Goal: Task Accomplishment & Management: Use online tool/utility

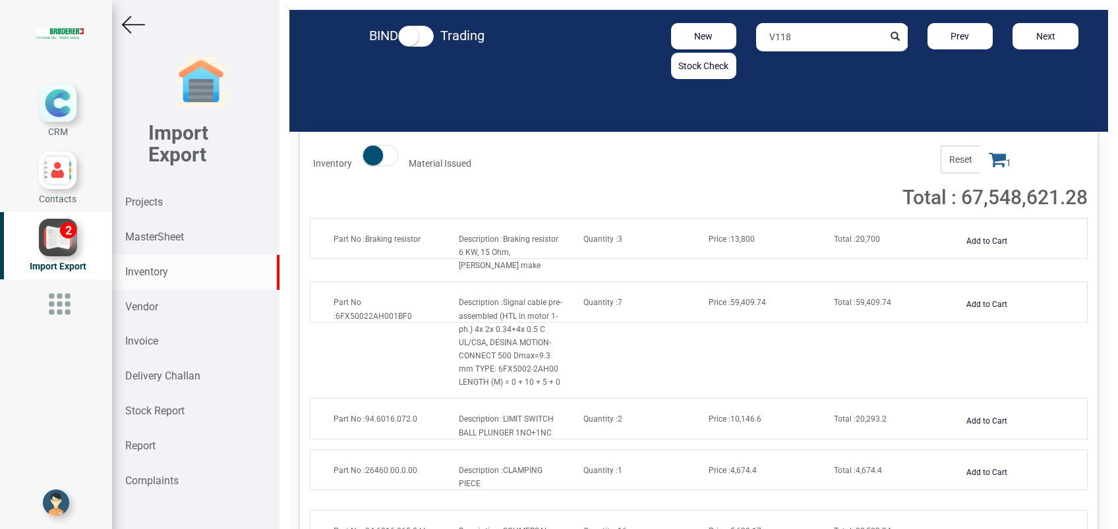
click at [141, 199] on strong "Projects" at bounding box center [144, 202] width 38 height 13
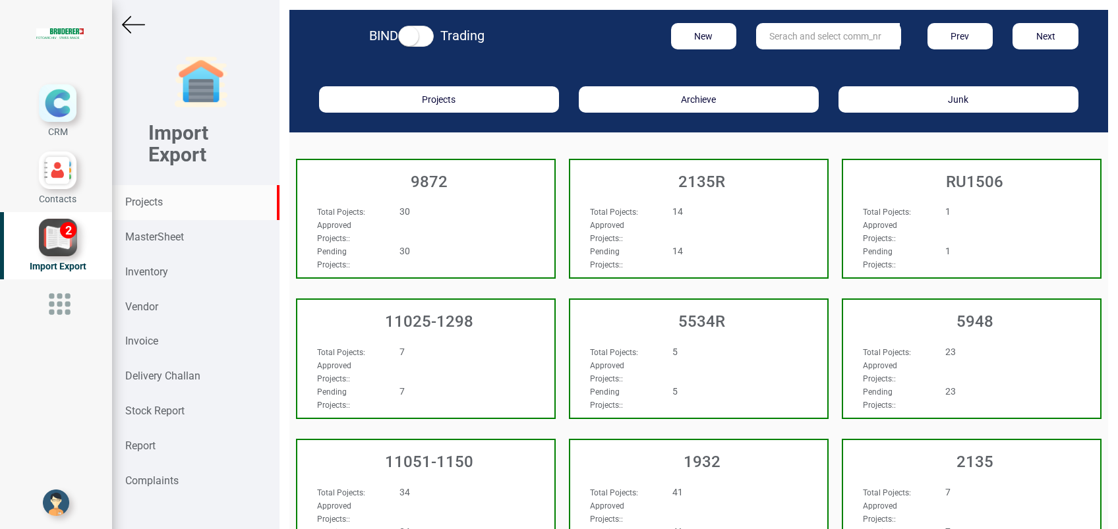
click at [141, 199] on strong "Projects" at bounding box center [144, 202] width 38 height 13
click at [762, 42] on input "text" at bounding box center [828, 36] width 144 height 26
click at [799, 63] on strong "1143" at bounding box center [809, 63] width 21 height 11
type input "11025-1143"
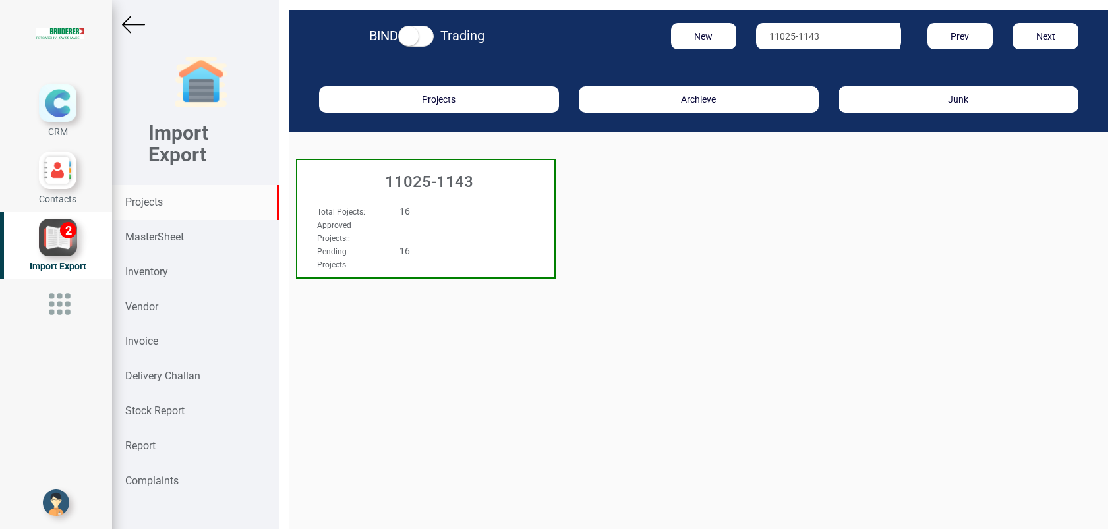
click at [427, 177] on h3 "11025-1143" at bounding box center [429, 181] width 251 height 17
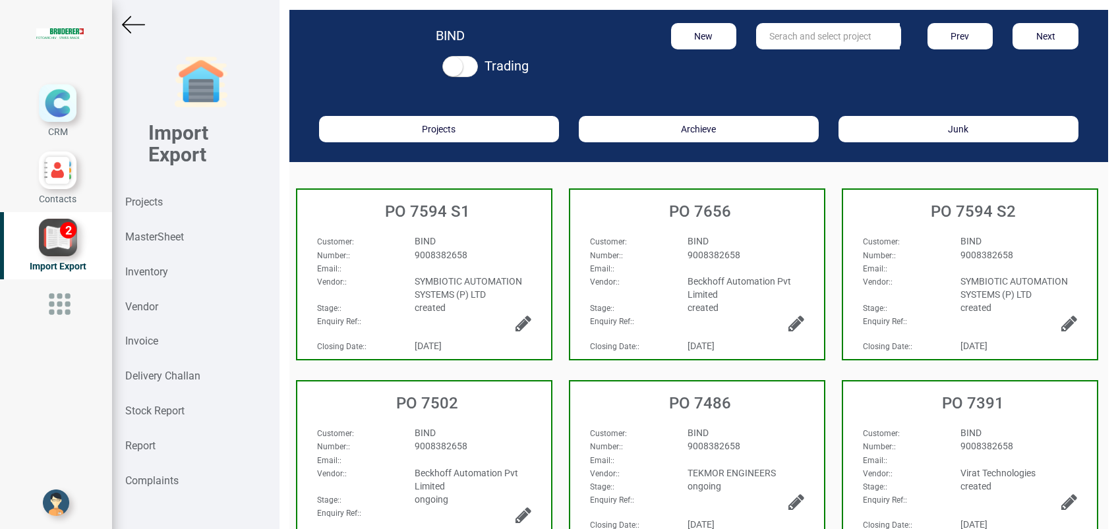
click at [465, 276] on span "SYMBIOTIC AUTOMATION SYSTEMS (P) LTD" at bounding box center [468, 288] width 107 height 24
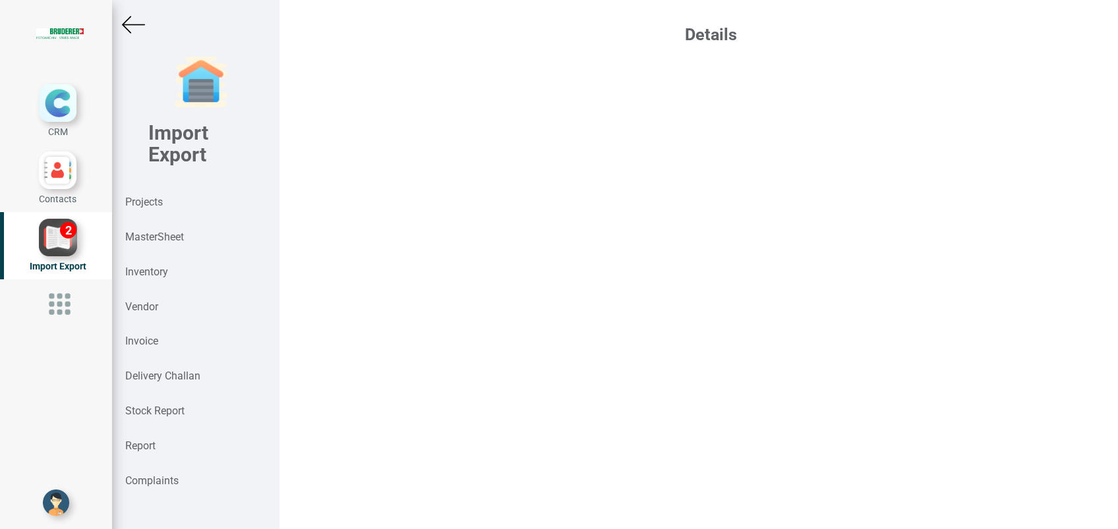
select select "INR"
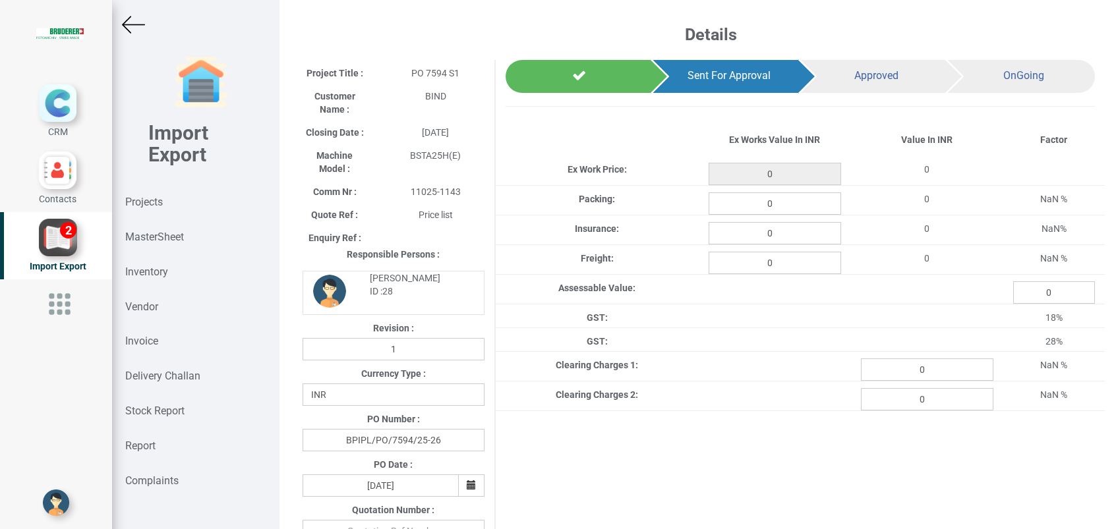
type input "179626.68"
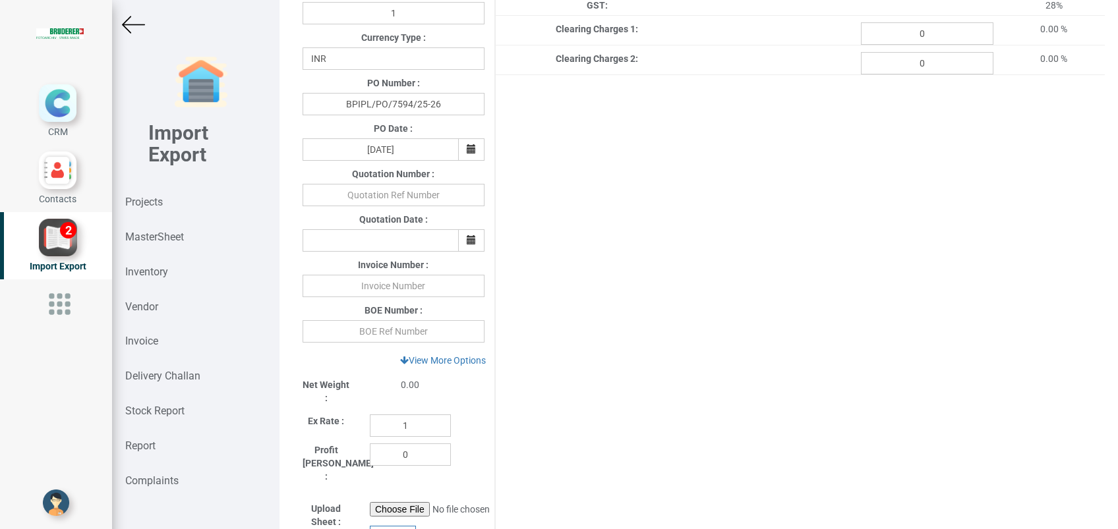
scroll to position [351, 0]
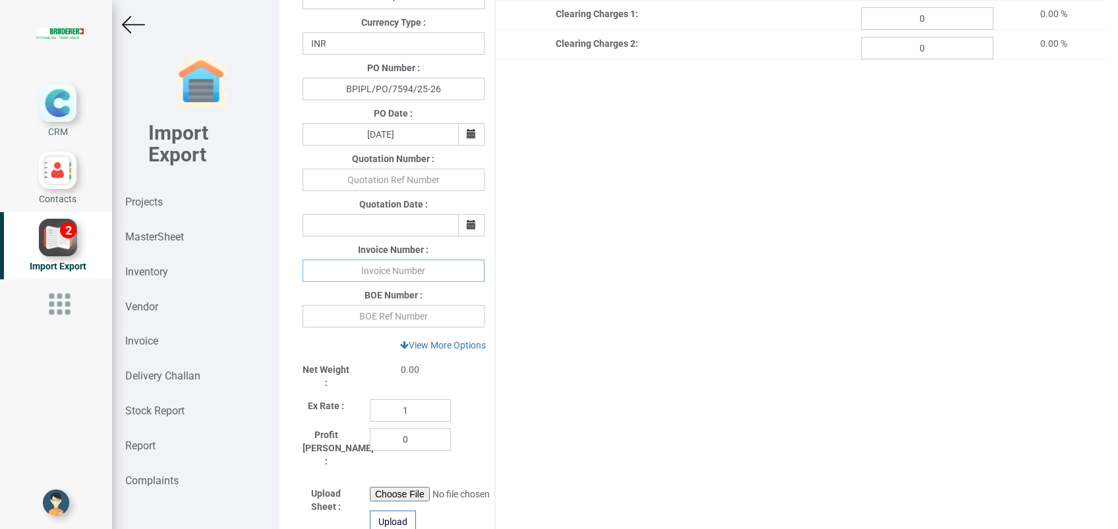
click at [404, 276] on input "text" at bounding box center [394, 271] width 182 height 22
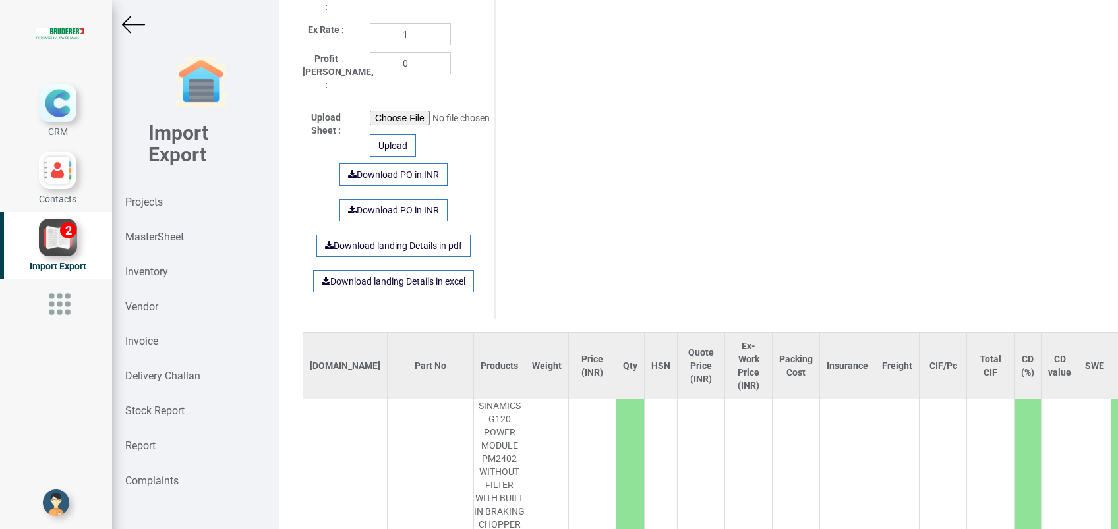
scroll to position [1055, 0]
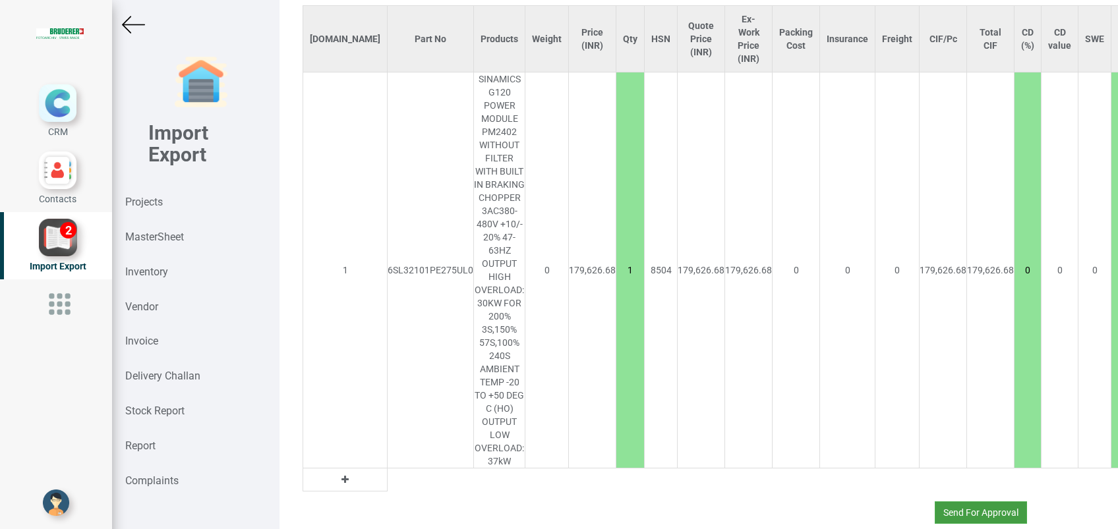
type input "25260695"
click at [936, 502] on button "Send For Approval" at bounding box center [981, 513] width 92 height 22
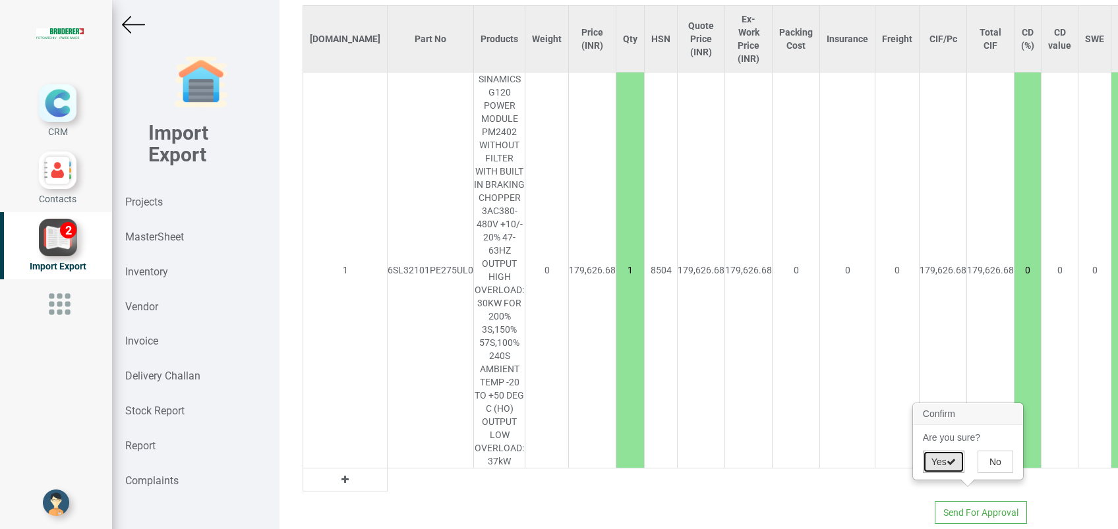
click at [931, 465] on button "Yes" at bounding box center [944, 462] width 42 height 22
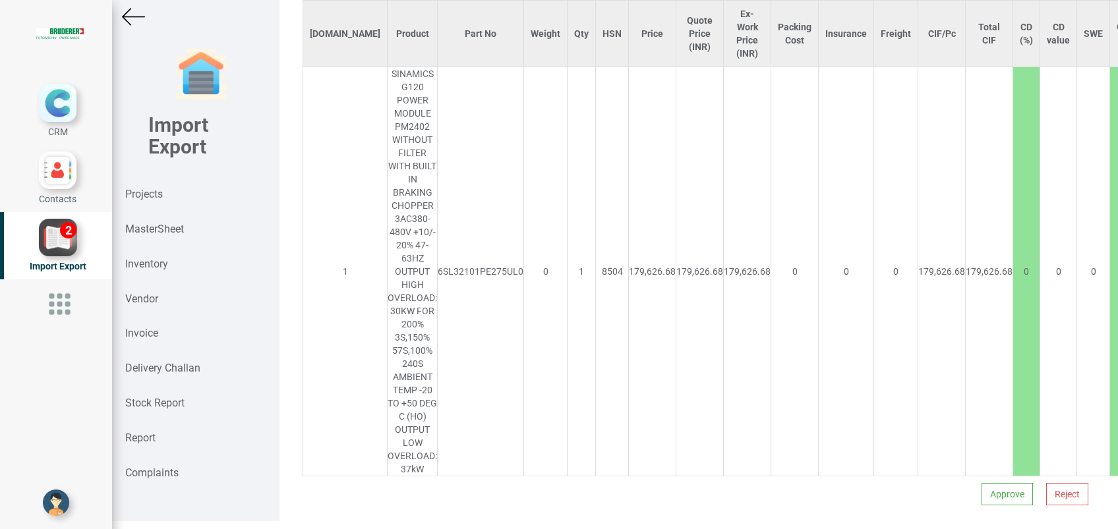
scroll to position [10, 0]
click at [992, 481] on button "Approve" at bounding box center [1007, 492] width 51 height 22
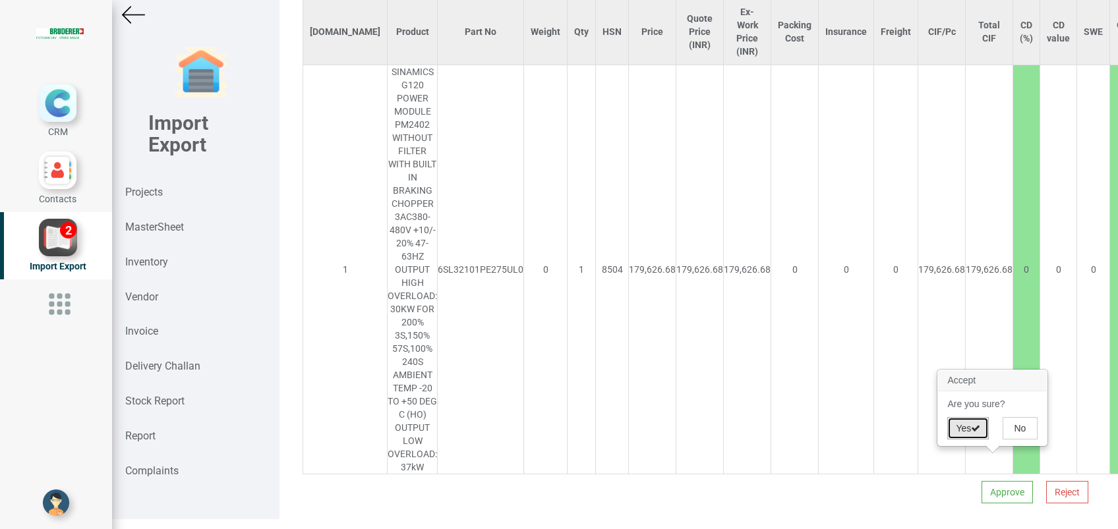
click at [965, 432] on button "Yes" at bounding box center [968, 428] width 42 height 22
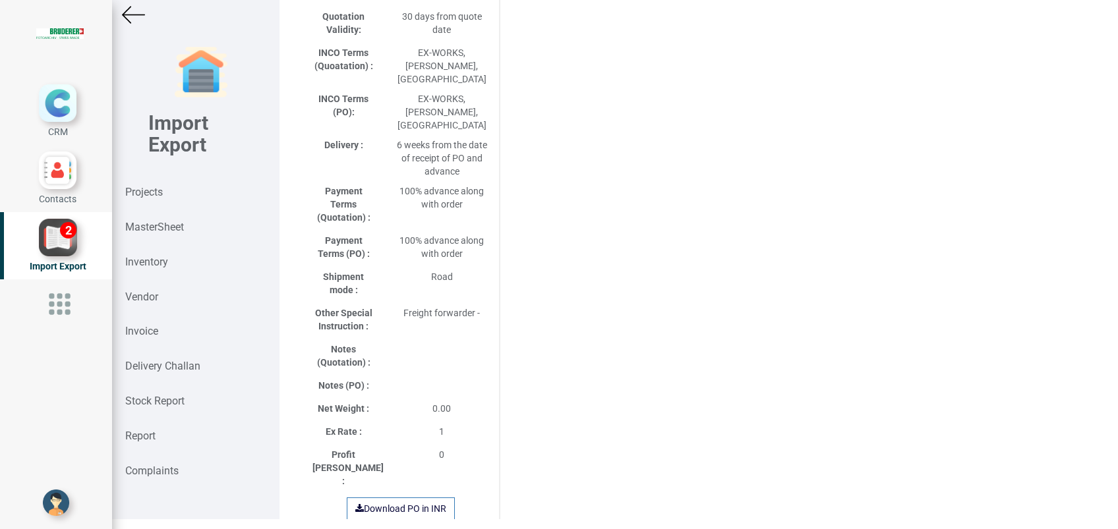
select select "INR"
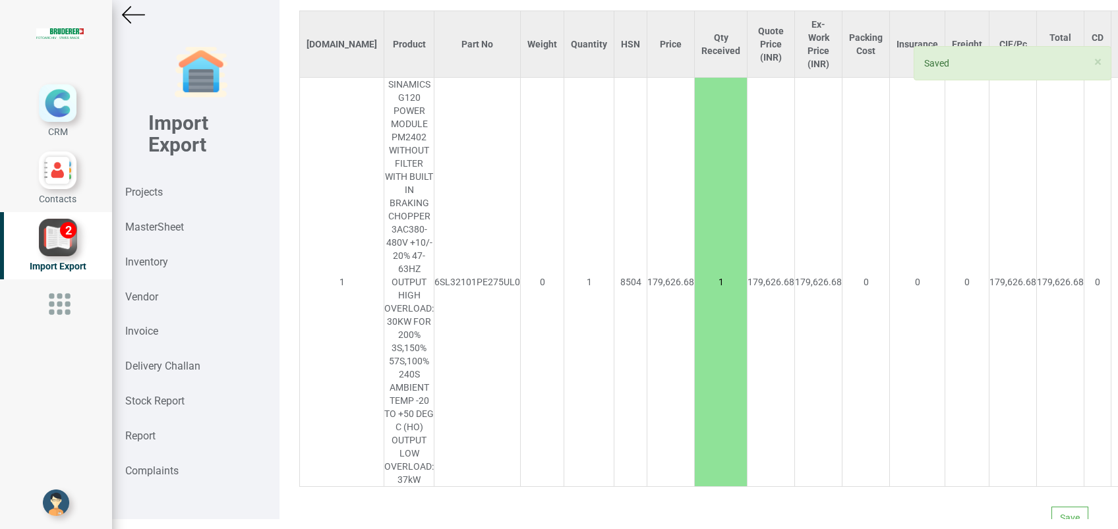
scroll to position [1061, 0]
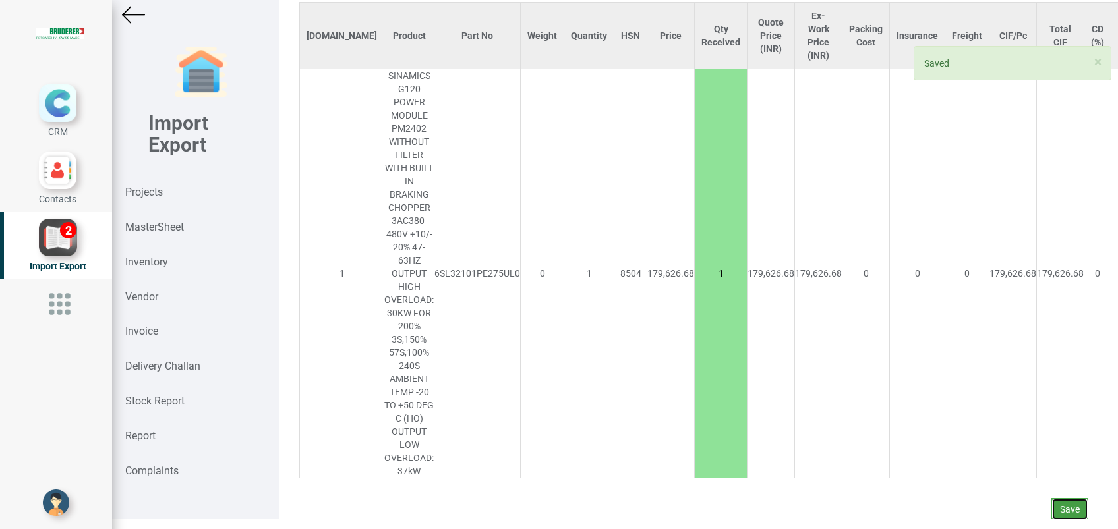
click at [1052, 498] on button "Save" at bounding box center [1070, 509] width 37 height 22
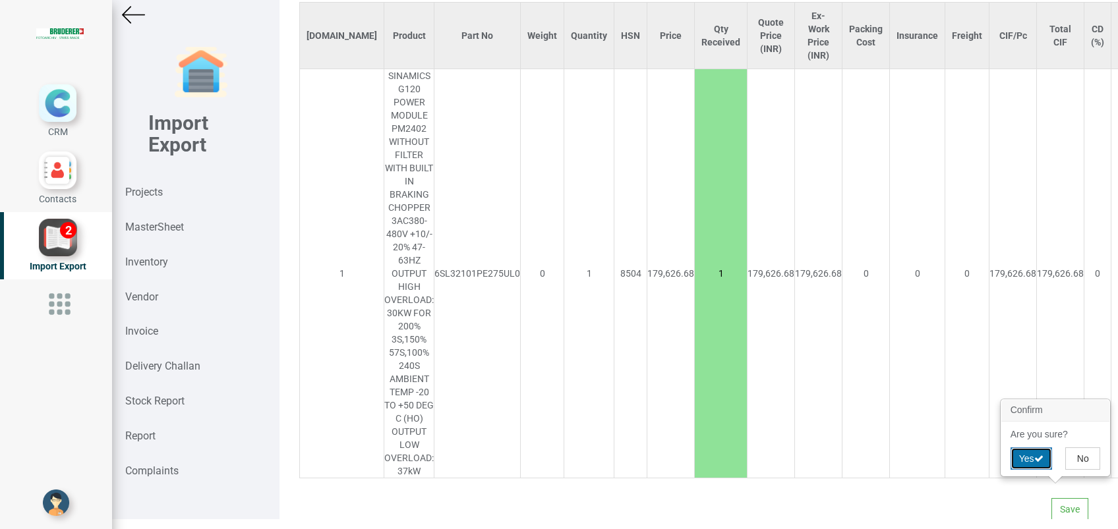
click at [1027, 454] on button "Yes" at bounding box center [1032, 459] width 42 height 22
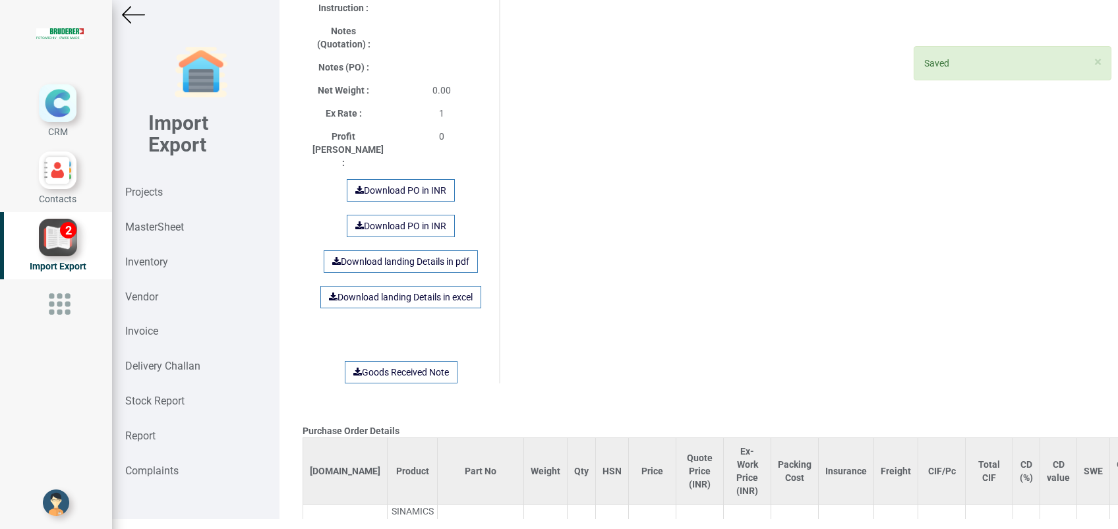
scroll to position [879, 0]
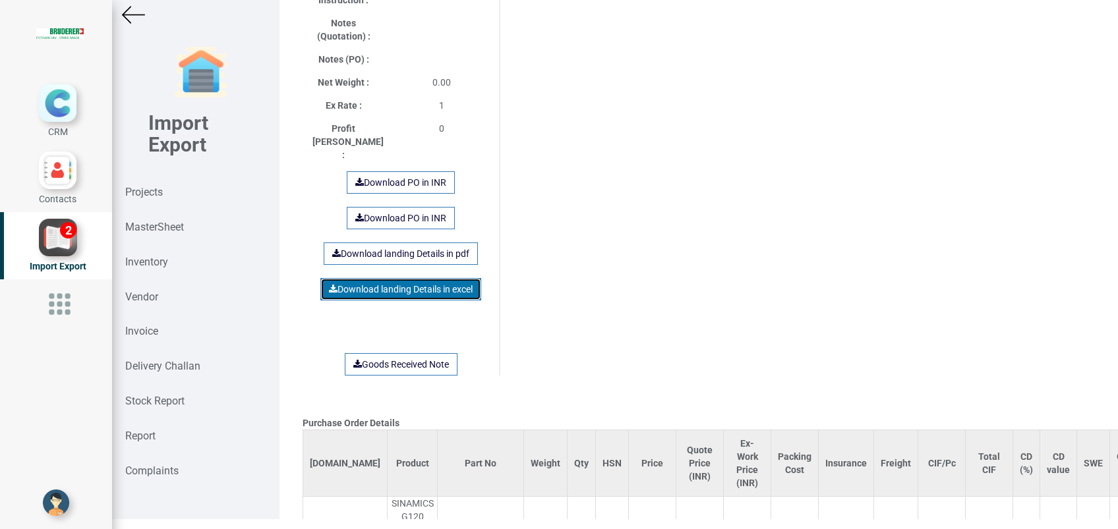
click at [384, 278] on link "Download landing Details in excel" at bounding box center [400, 289] width 161 height 22
click at [622, 319] on div "Purchase Order Details [DOMAIN_NAME] Product Part No Weight Qty HSN Price Quote…" at bounding box center [699, 38] width 812 height 1735
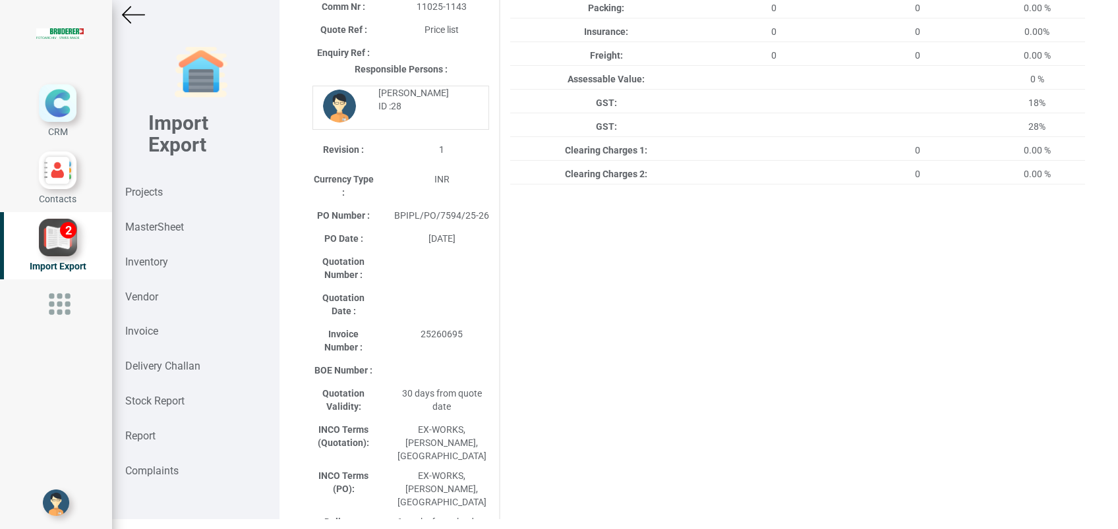
scroll to position [0, 0]
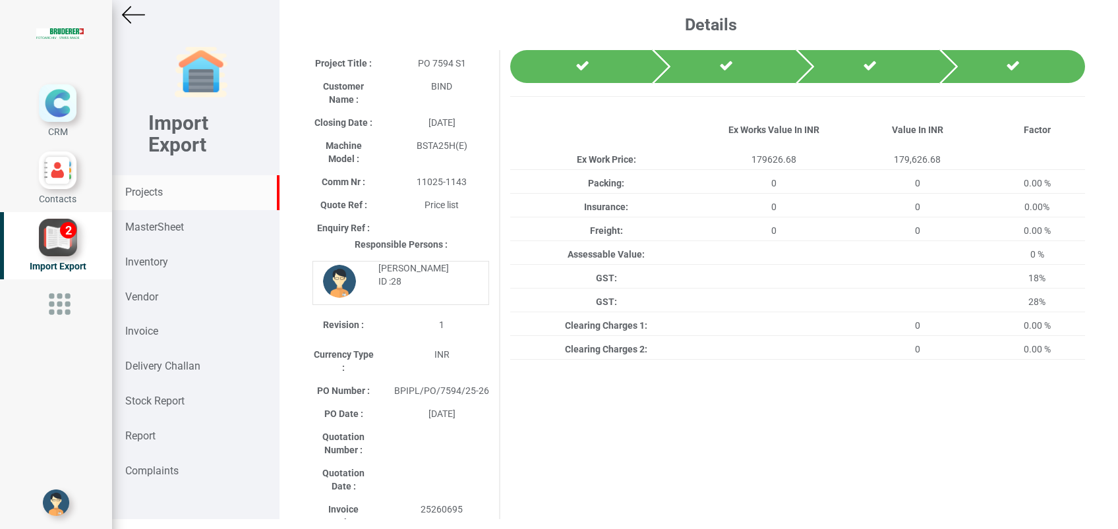
click at [154, 193] on strong "Projects" at bounding box center [144, 192] width 38 height 13
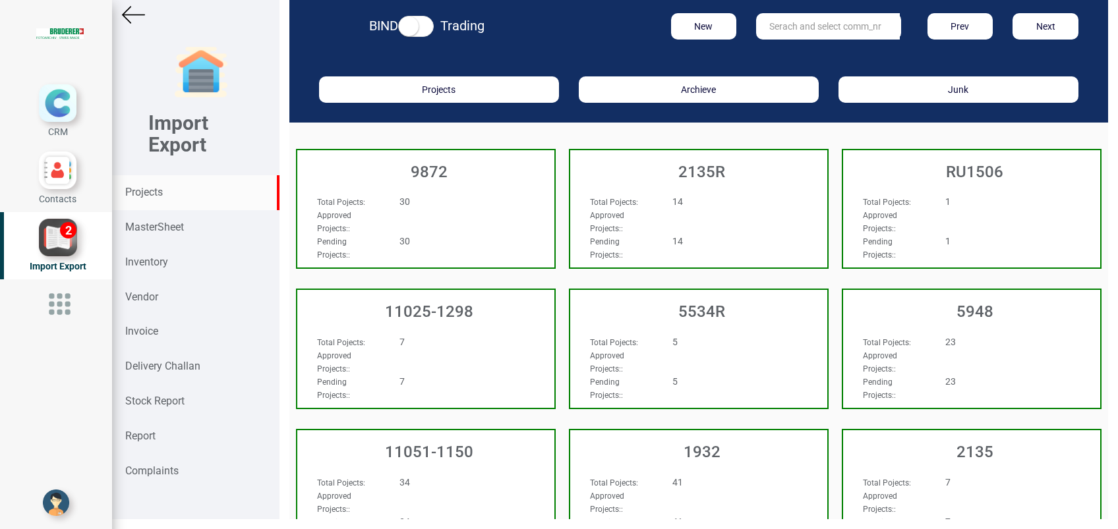
click at [759, 28] on input "text" at bounding box center [828, 26] width 144 height 26
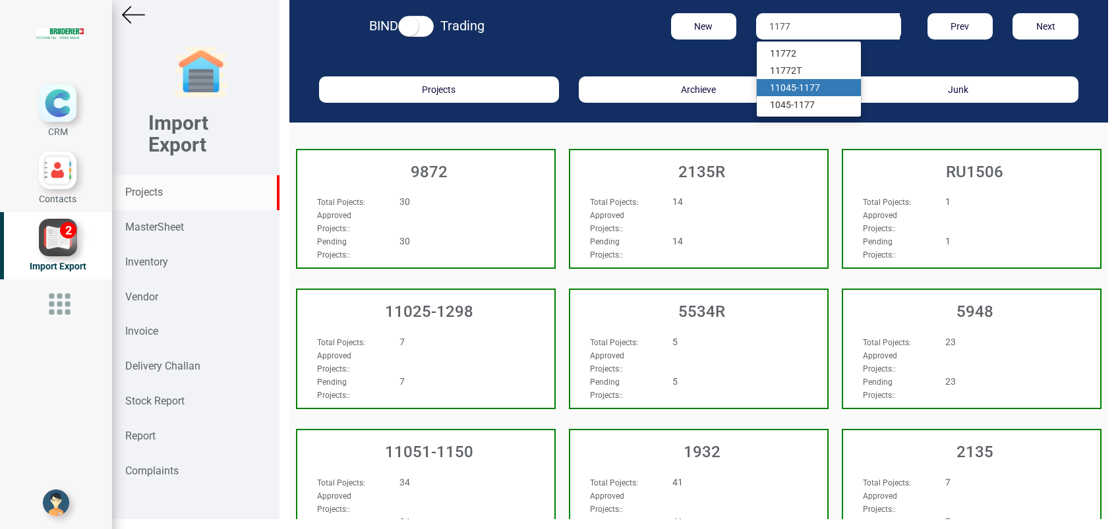
click at [777, 84] on link "11045- 1177" at bounding box center [809, 87] width 104 height 17
type input "11045-1177"
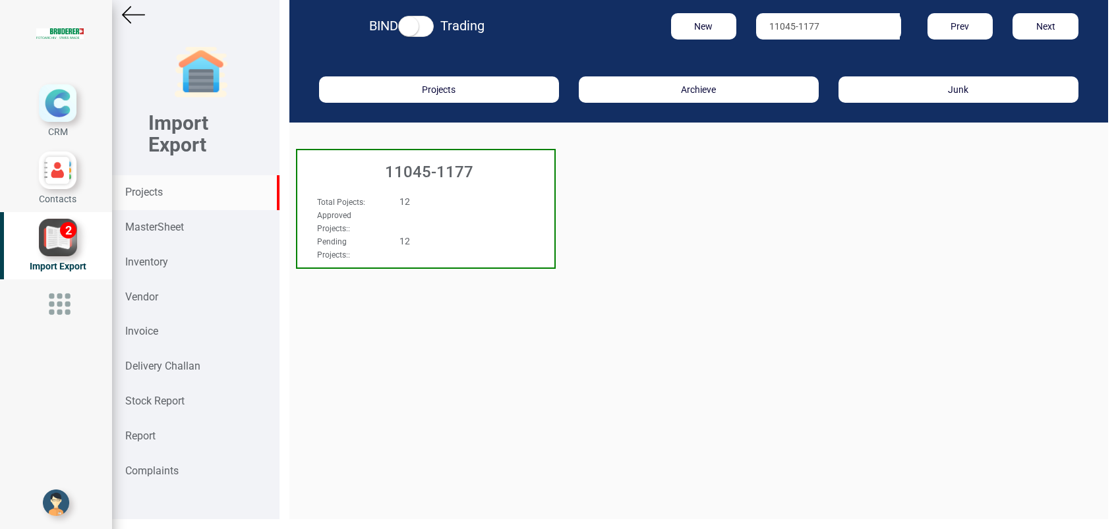
click at [419, 178] on h3 "11045-1177" at bounding box center [429, 171] width 251 height 17
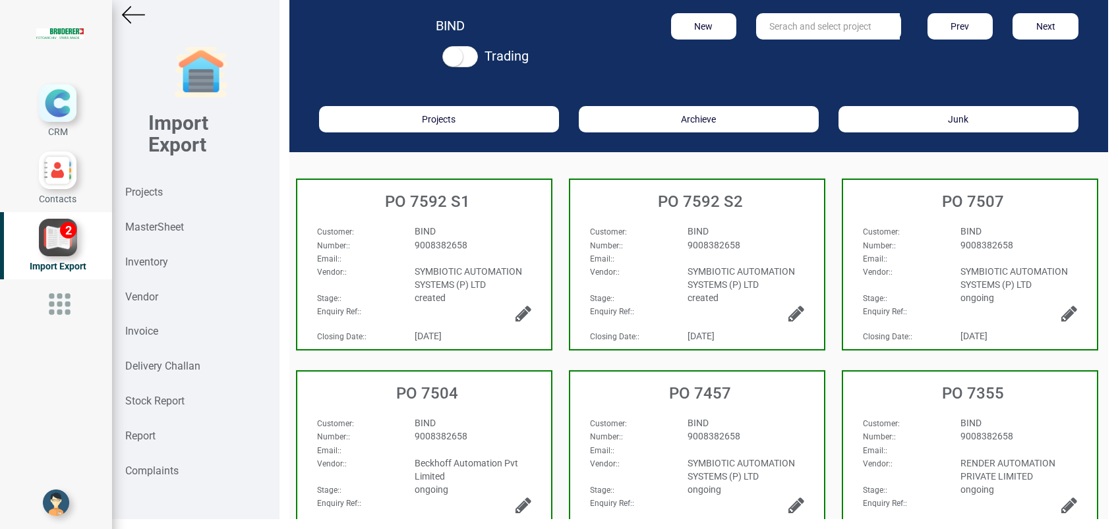
click at [445, 253] on div "Email: :" at bounding box center [424, 258] width 234 height 13
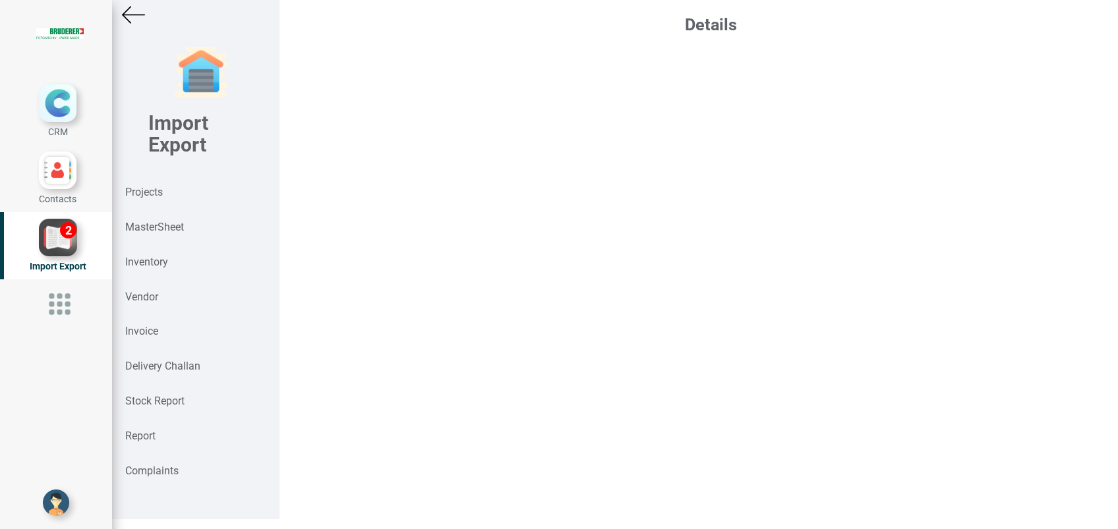
select select "INR"
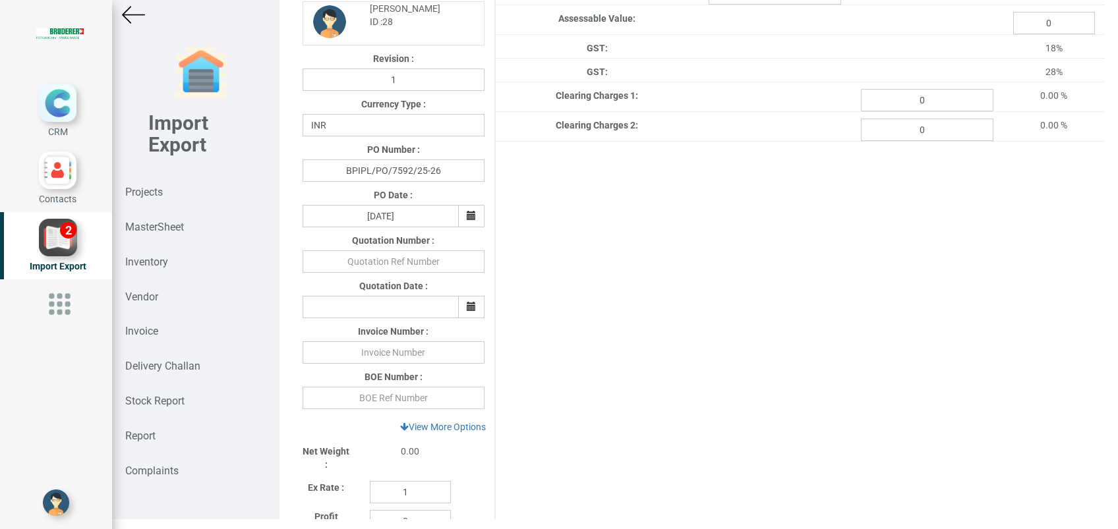
scroll to position [264, 0]
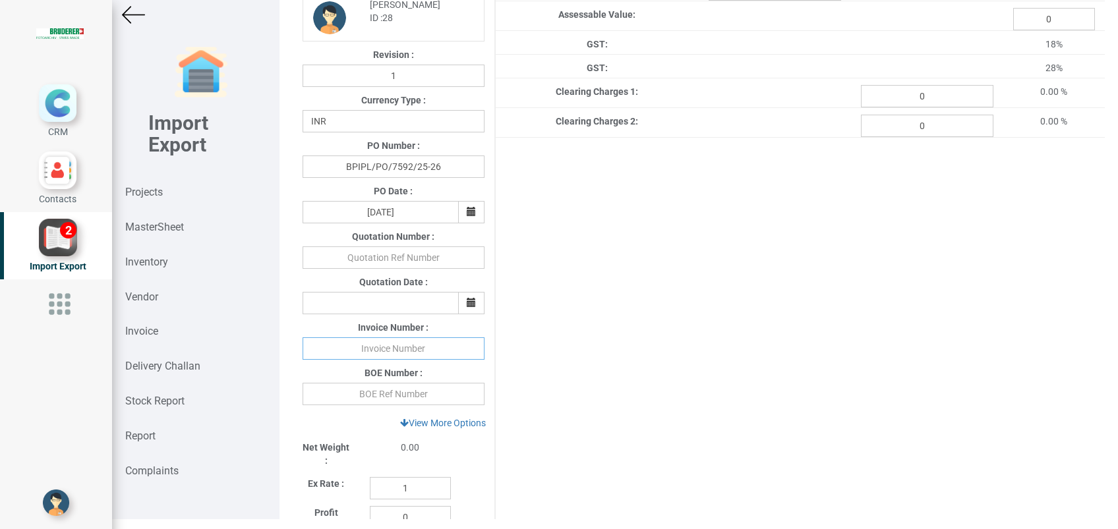
click at [405, 347] on input "text" at bounding box center [394, 349] width 182 height 22
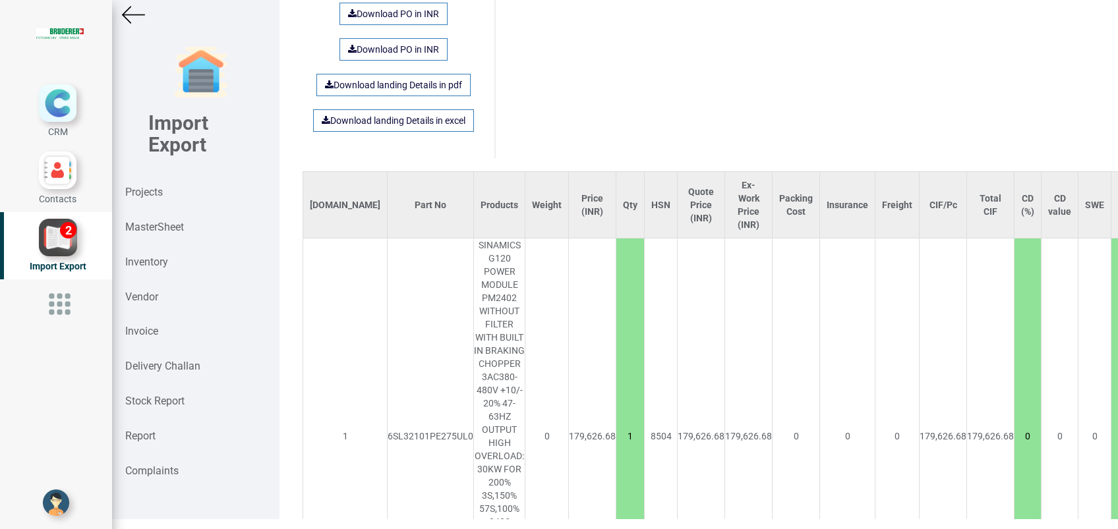
scroll to position [1071, 0]
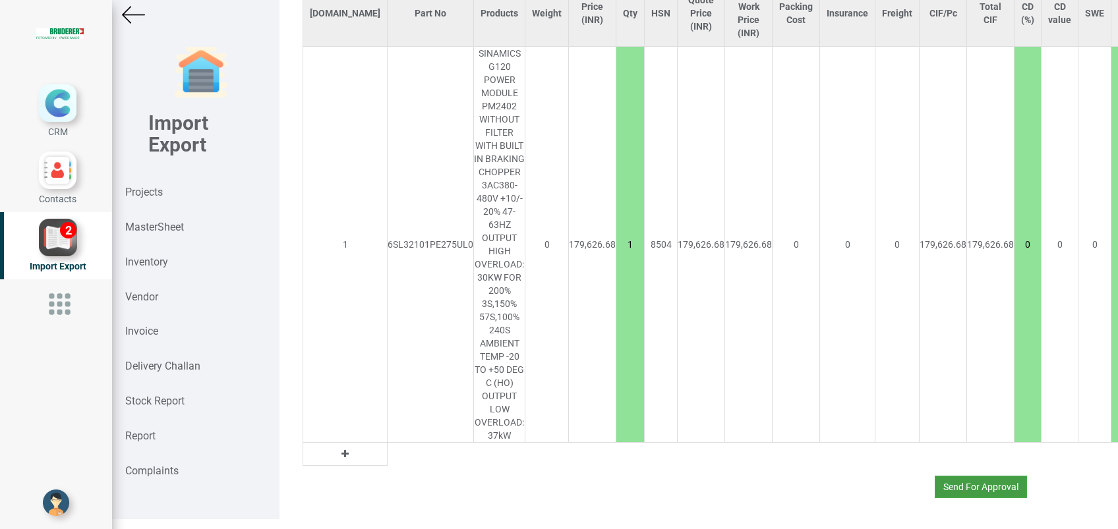
type input "2526696"
click at [980, 476] on button "Send For Approval" at bounding box center [981, 487] width 92 height 22
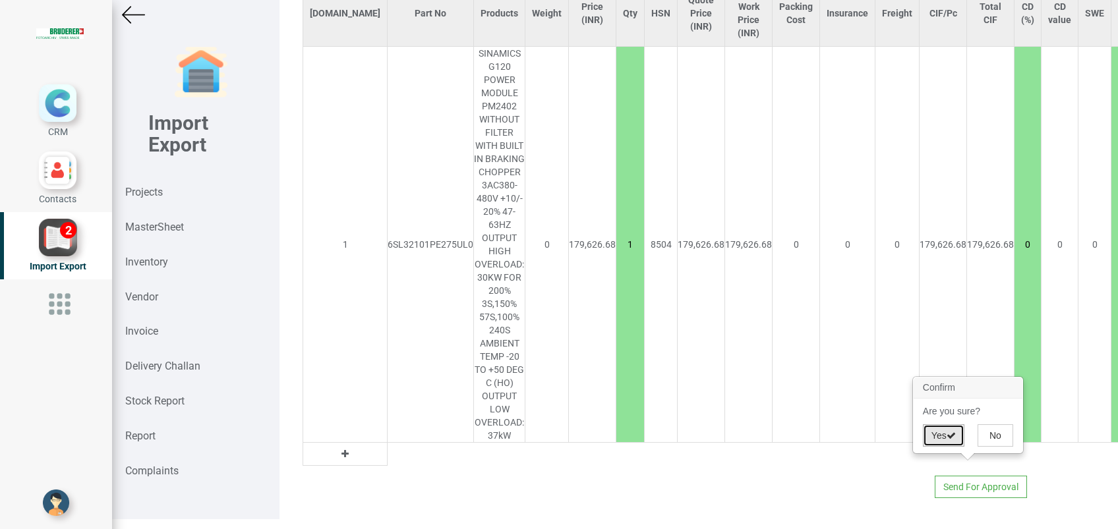
click at [950, 432] on icon at bounding box center [951, 435] width 9 height 9
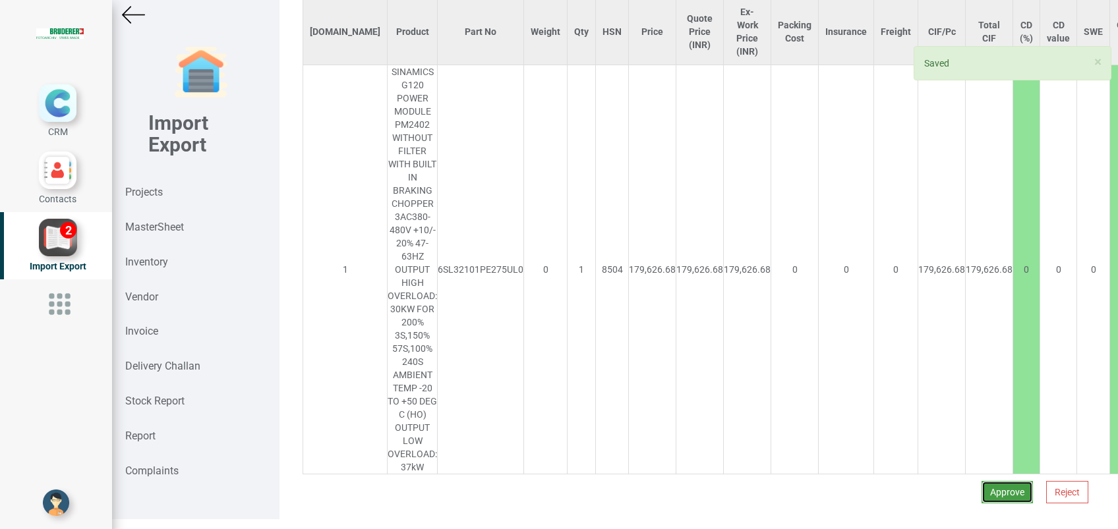
click at [982, 481] on button "Approve" at bounding box center [1007, 492] width 51 height 22
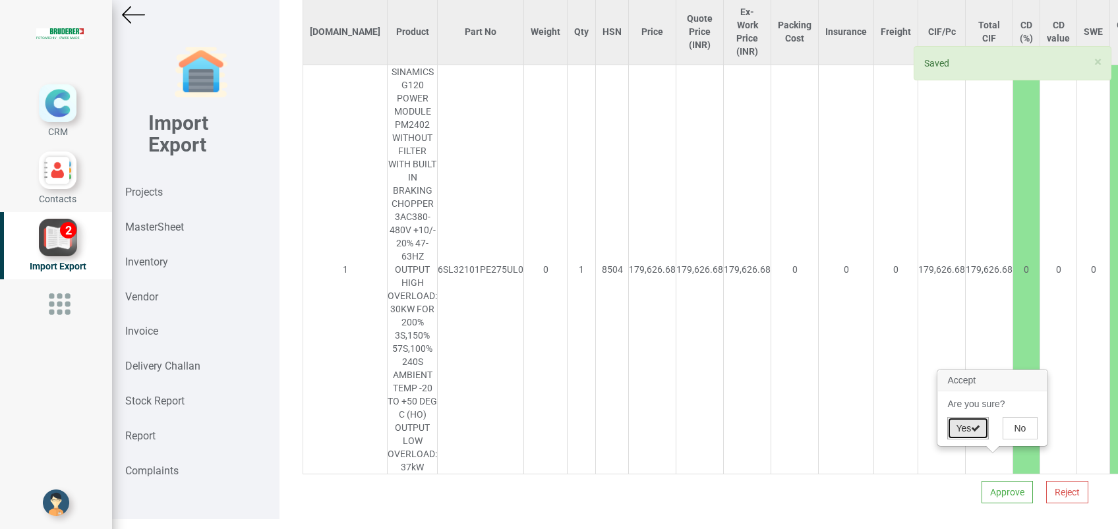
click at [965, 429] on button "Yes" at bounding box center [968, 428] width 42 height 22
select select "INR"
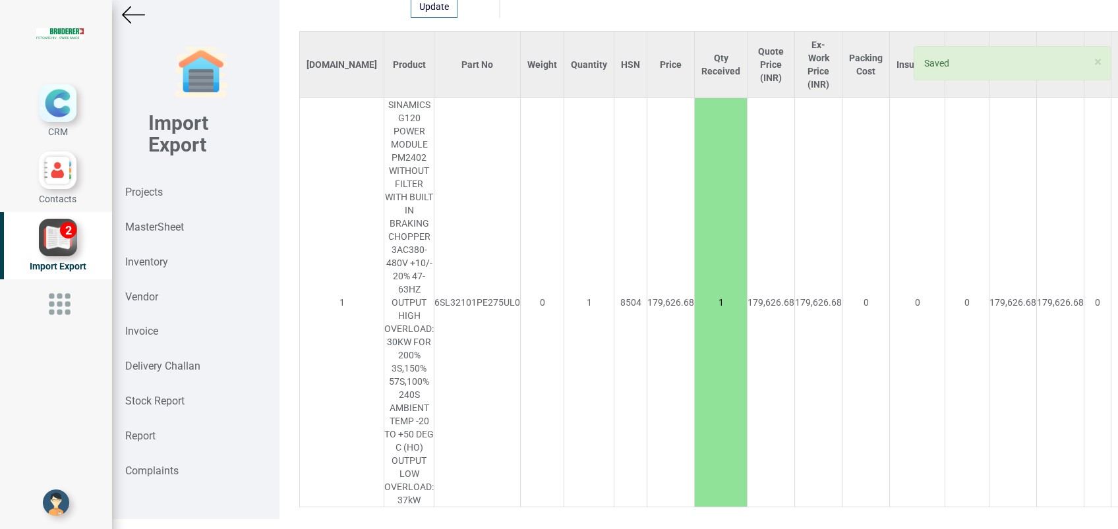
scroll to position [1061, 0]
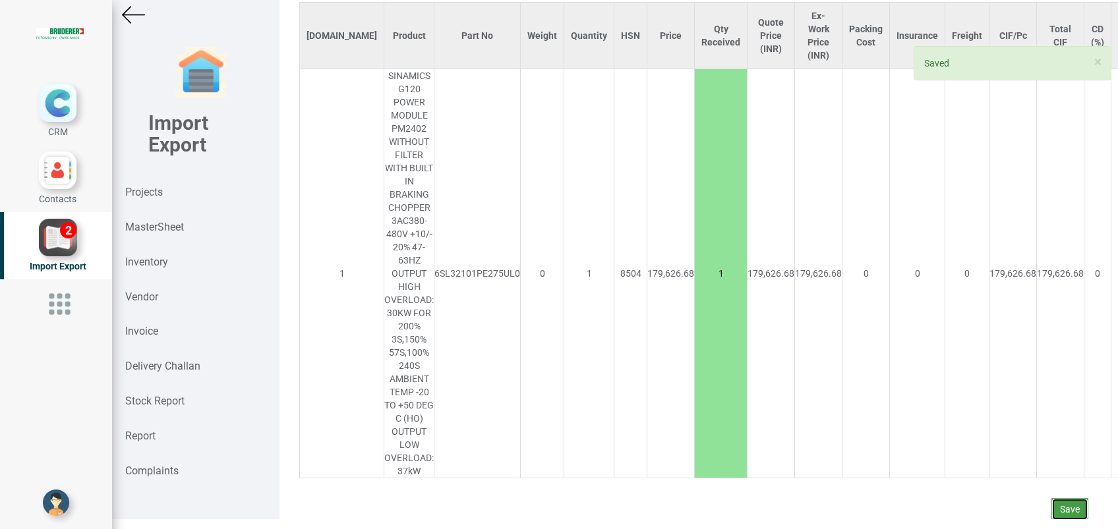
click at [1052, 498] on button "Save" at bounding box center [1070, 509] width 37 height 22
click at [1023, 456] on button "Yes" at bounding box center [1032, 459] width 42 height 22
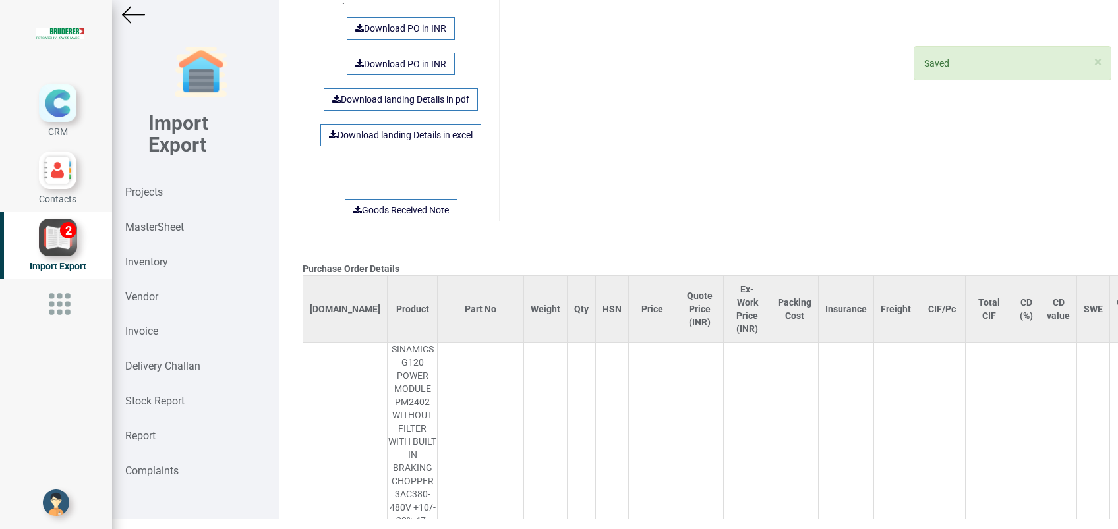
scroll to position [1055, 0]
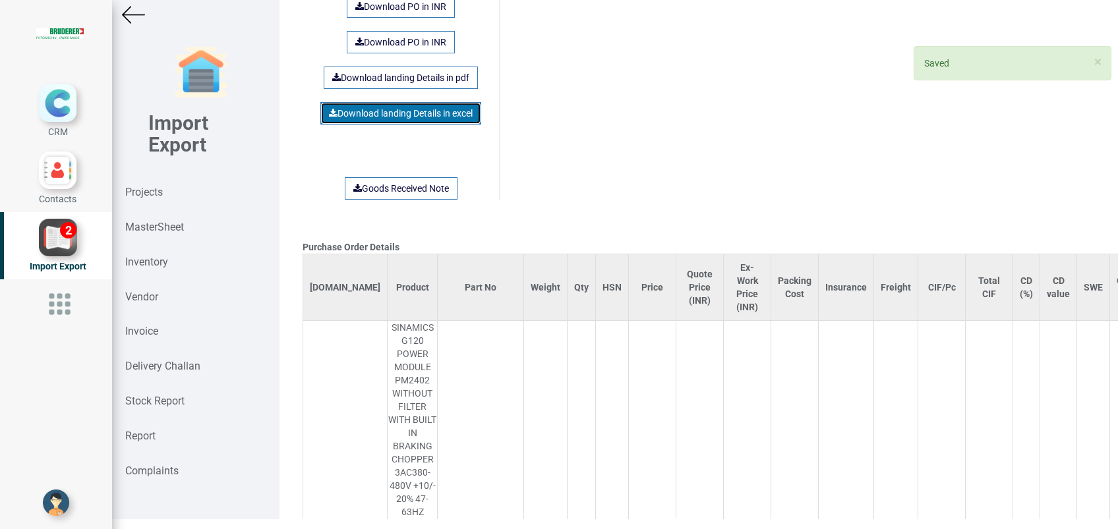
click at [369, 102] on link "Download landing Details in excel" at bounding box center [400, 113] width 161 height 22
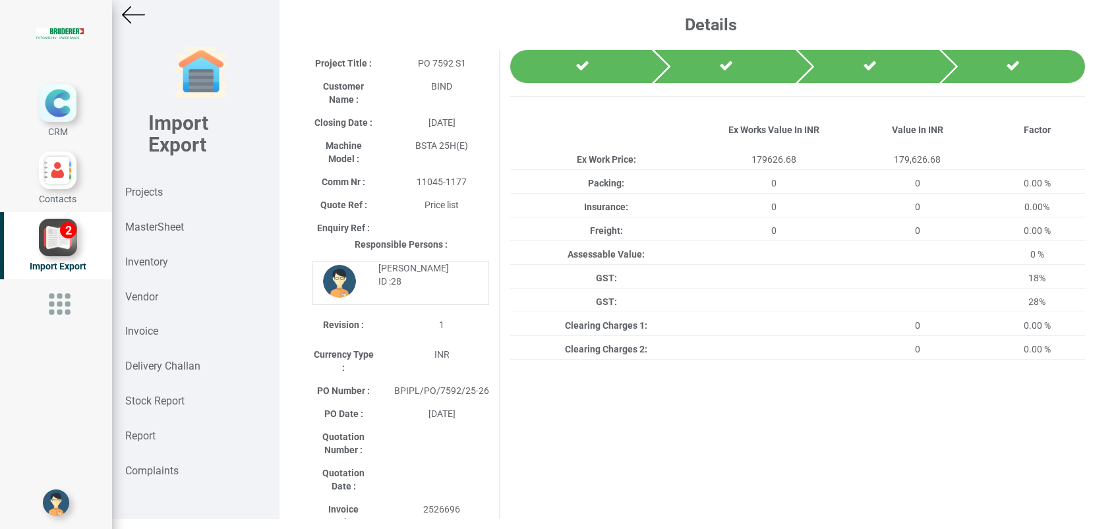
scroll to position [0, 0]
click at [125, 192] on strong "Projects" at bounding box center [144, 192] width 38 height 13
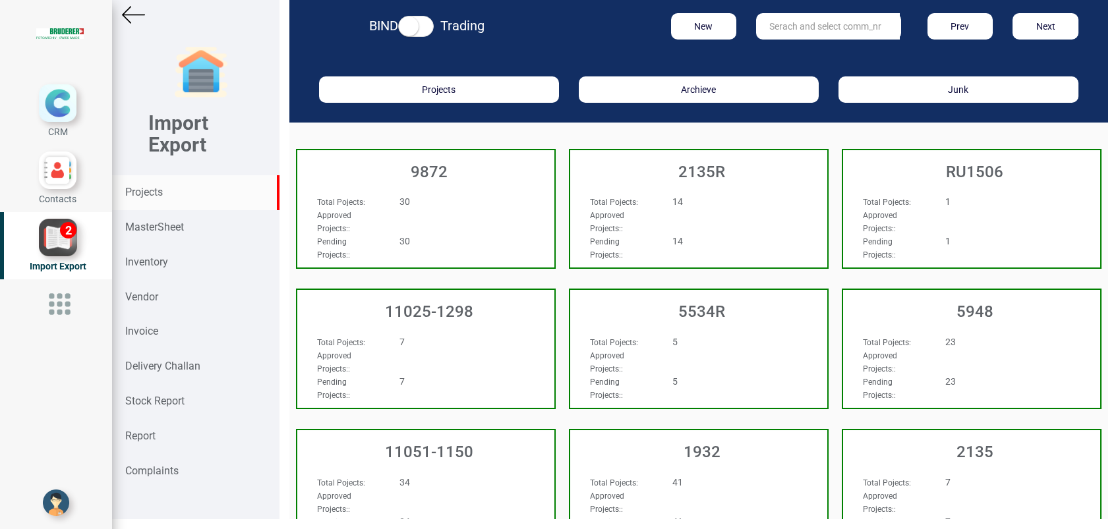
click at [130, 192] on strong "Projects" at bounding box center [144, 192] width 38 height 13
click at [833, 30] on input "text" at bounding box center [828, 26] width 144 height 26
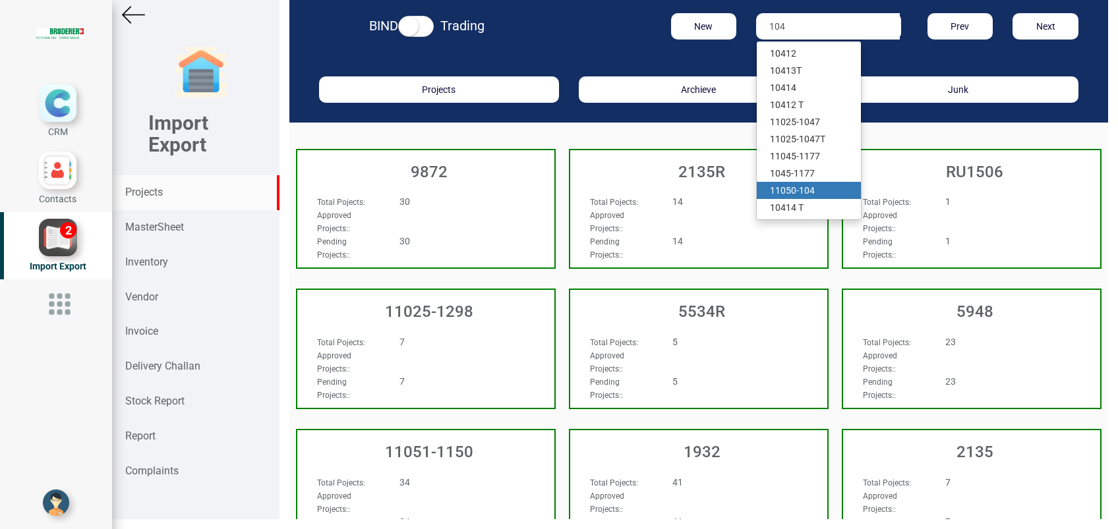
click at [804, 187] on strong "104" at bounding box center [807, 190] width 16 height 11
type input "11050-104"
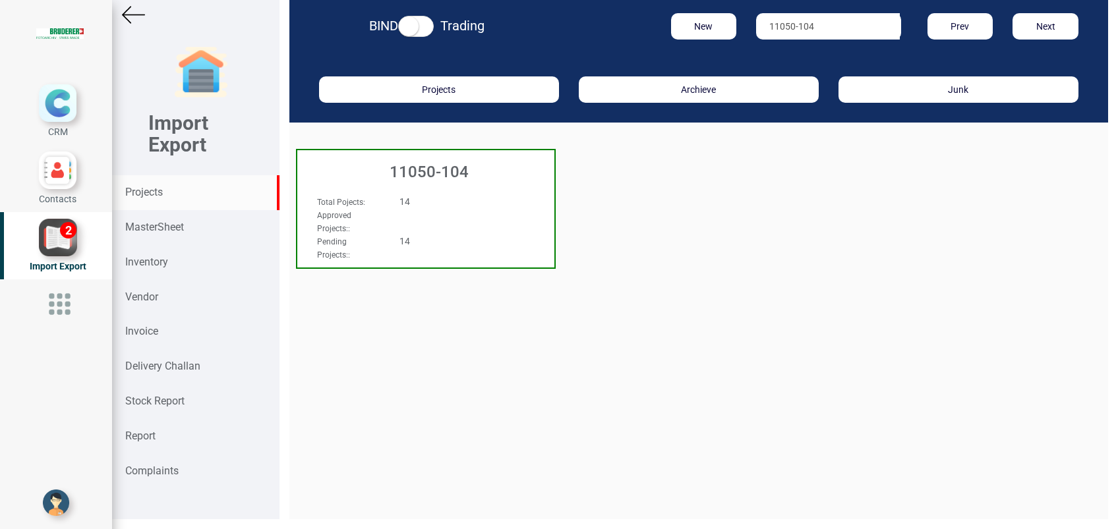
click at [408, 175] on h3 "11050-104" at bounding box center [429, 171] width 251 height 17
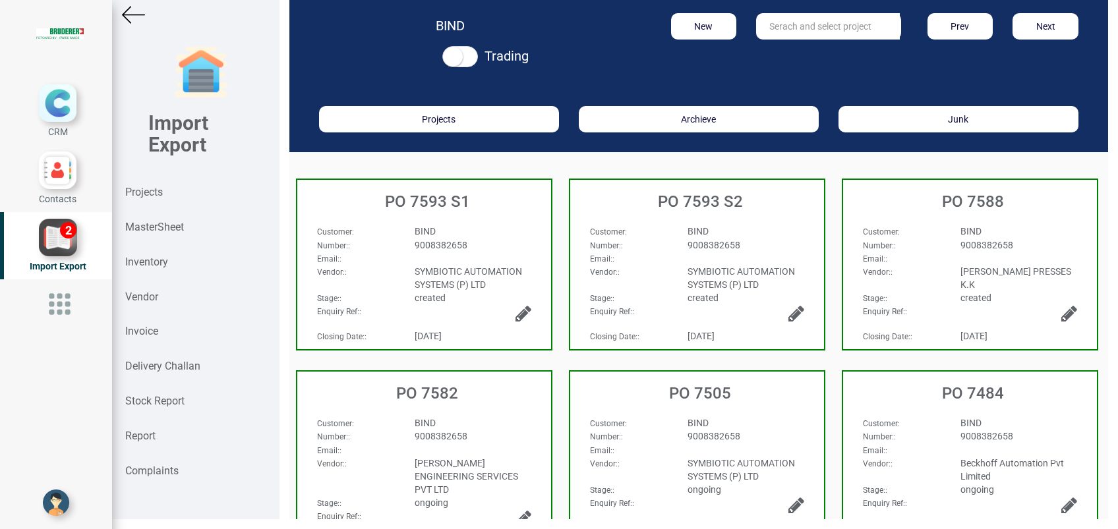
click at [441, 240] on span "9008382658" at bounding box center [441, 245] width 53 height 11
select select "INR"
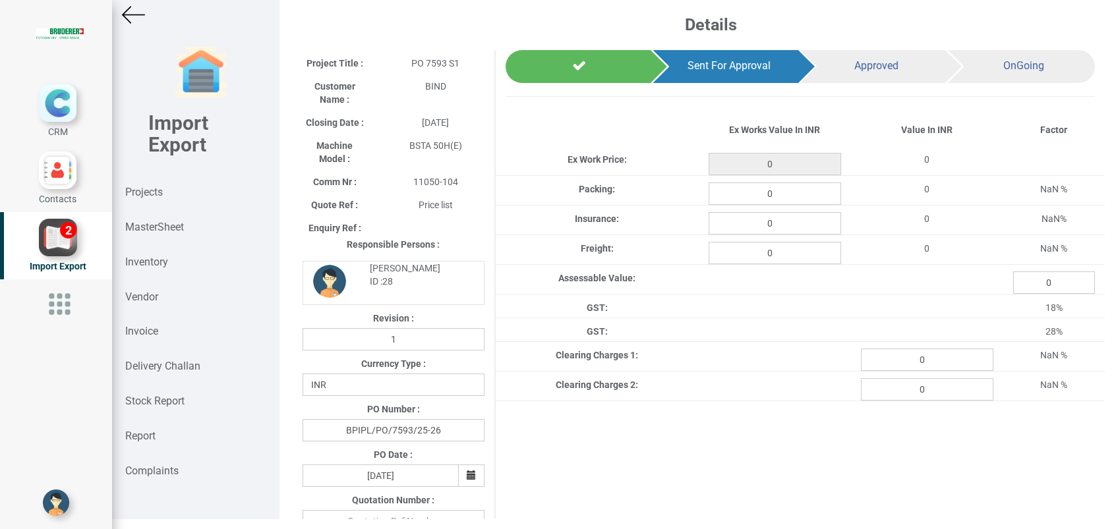
type input "179626.68"
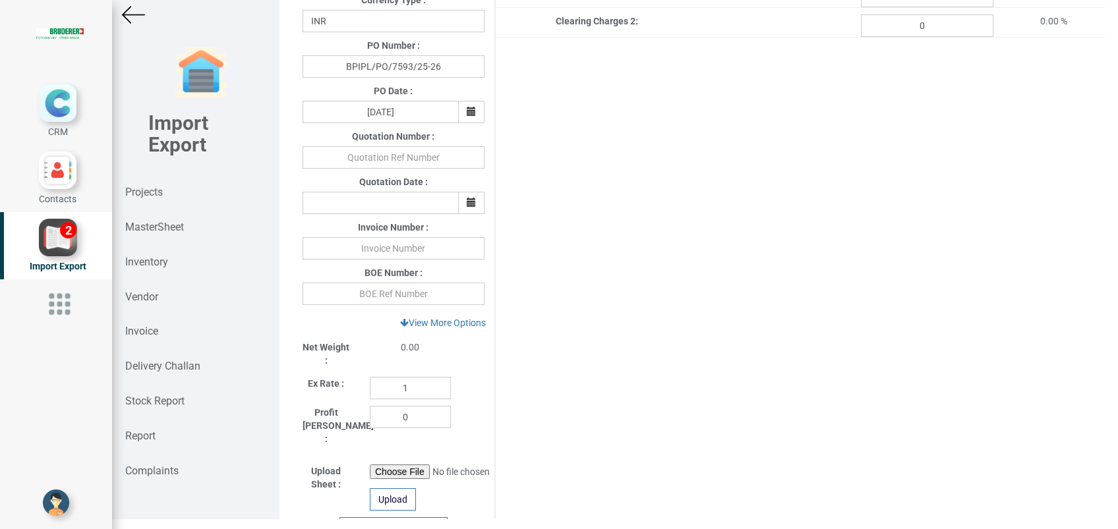
scroll to position [527, 0]
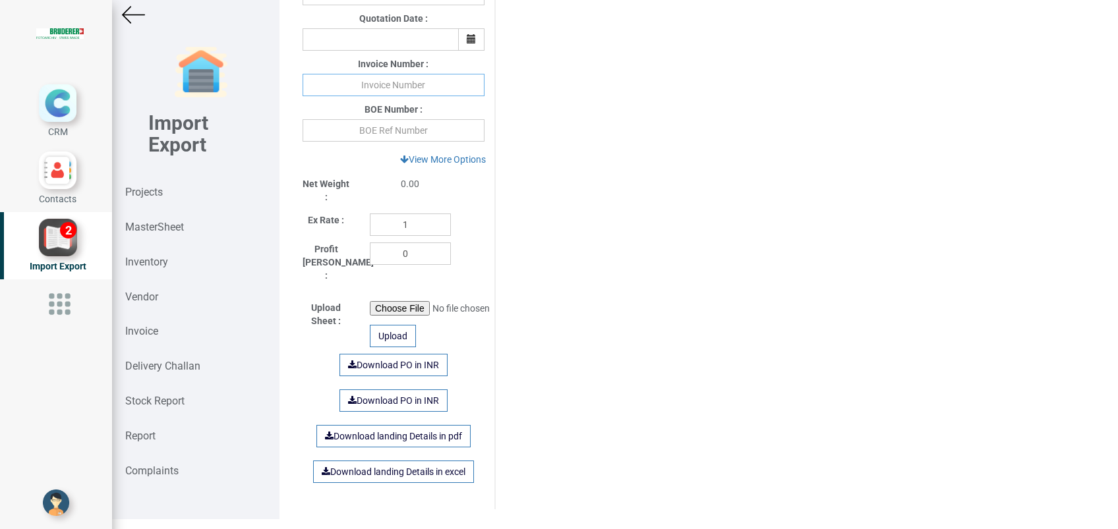
click at [393, 87] on input "text" at bounding box center [394, 85] width 182 height 22
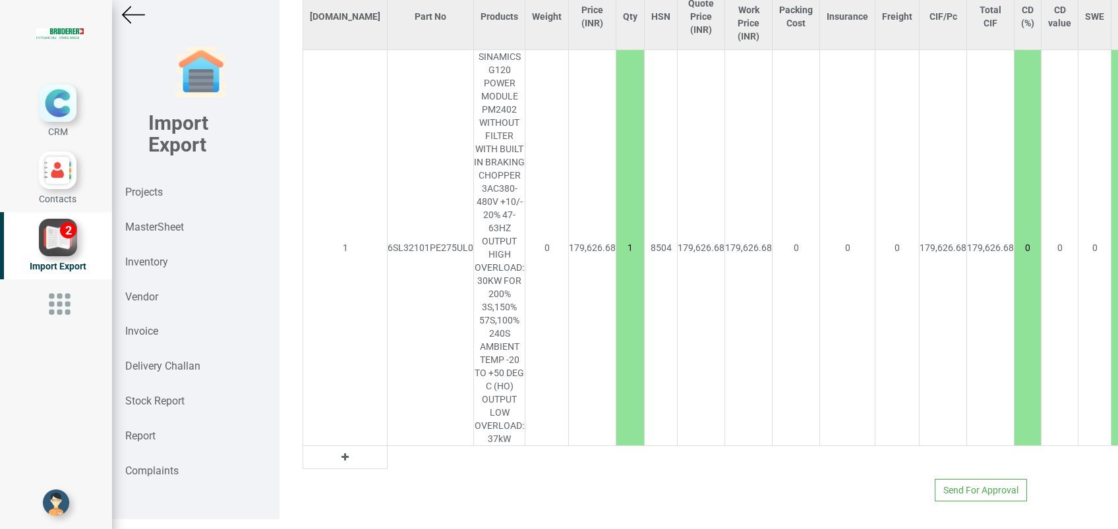
scroll to position [1071, 0]
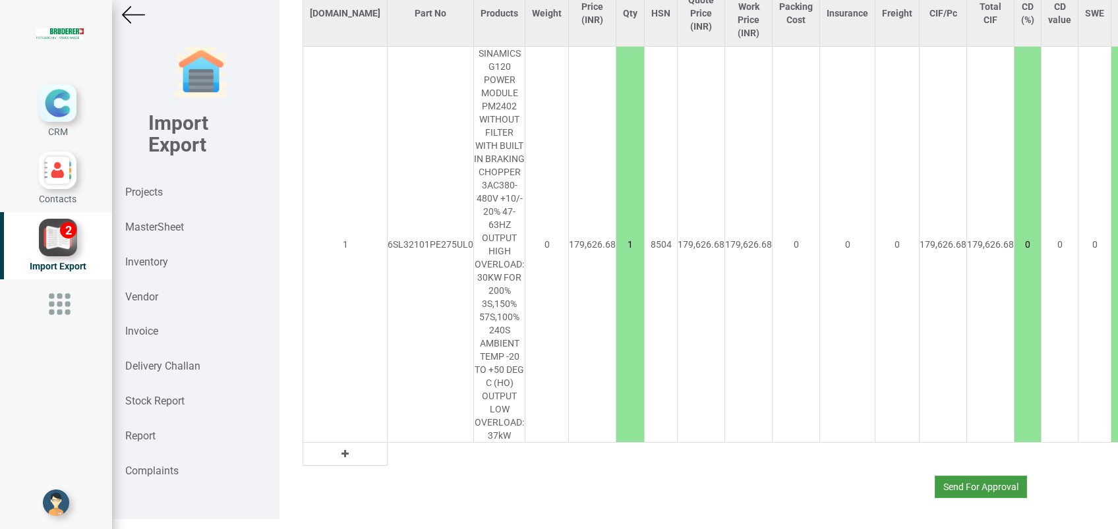
type input "2526697"
click at [939, 476] on button "Send For Approval" at bounding box center [981, 487] width 92 height 22
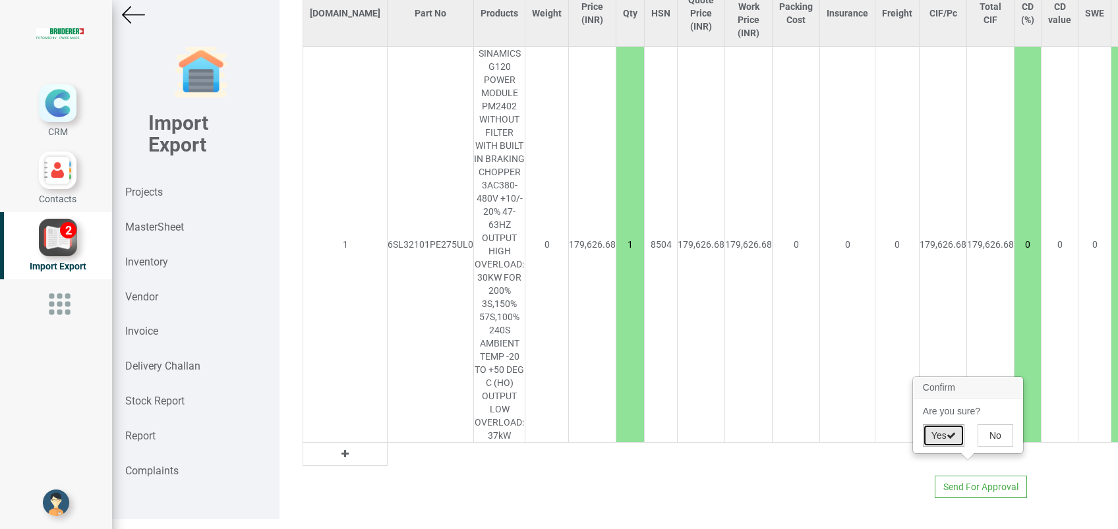
click at [928, 437] on button "Yes" at bounding box center [944, 436] width 42 height 22
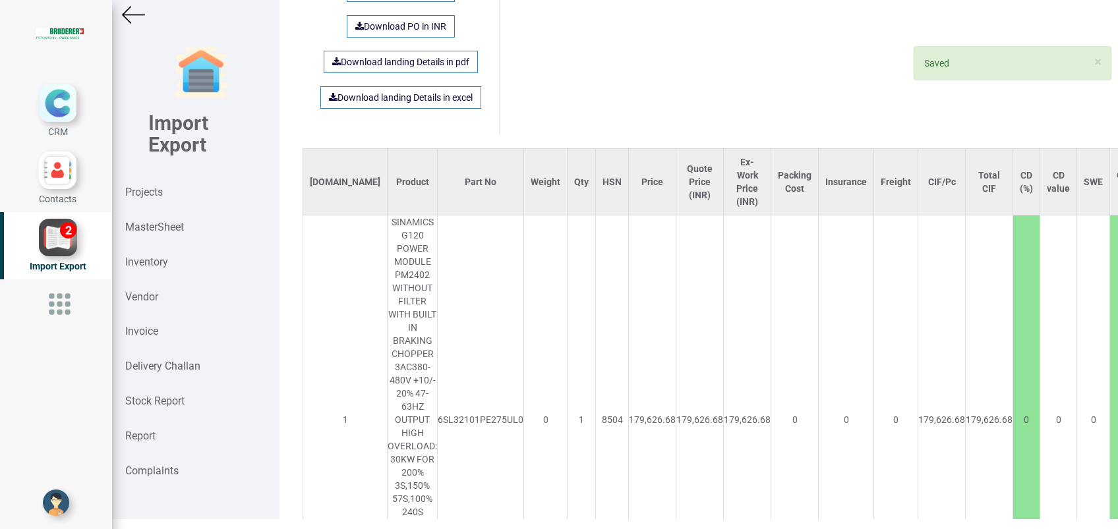
scroll to position [1221, 0]
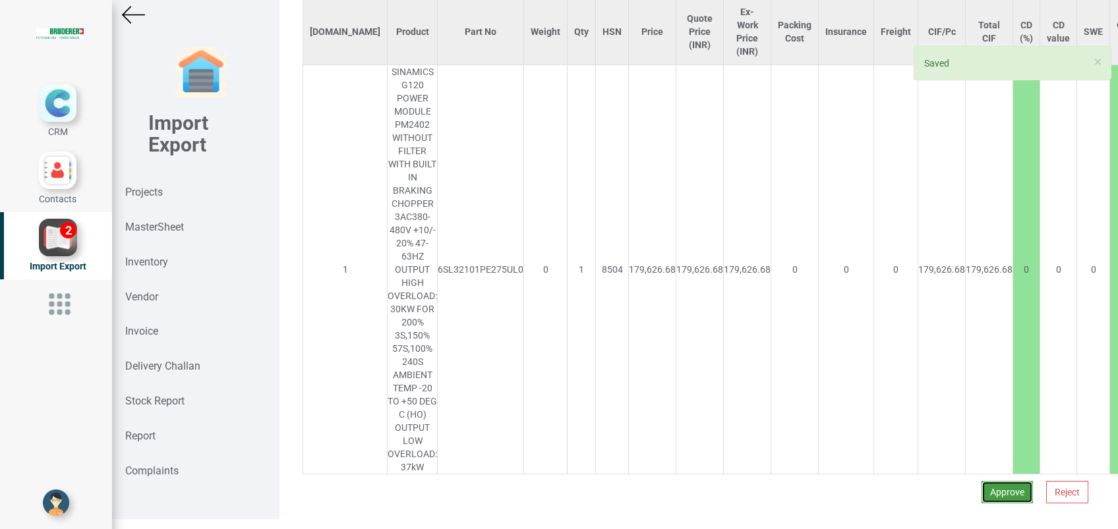
click at [982, 481] on button "Approve" at bounding box center [1007, 492] width 51 height 22
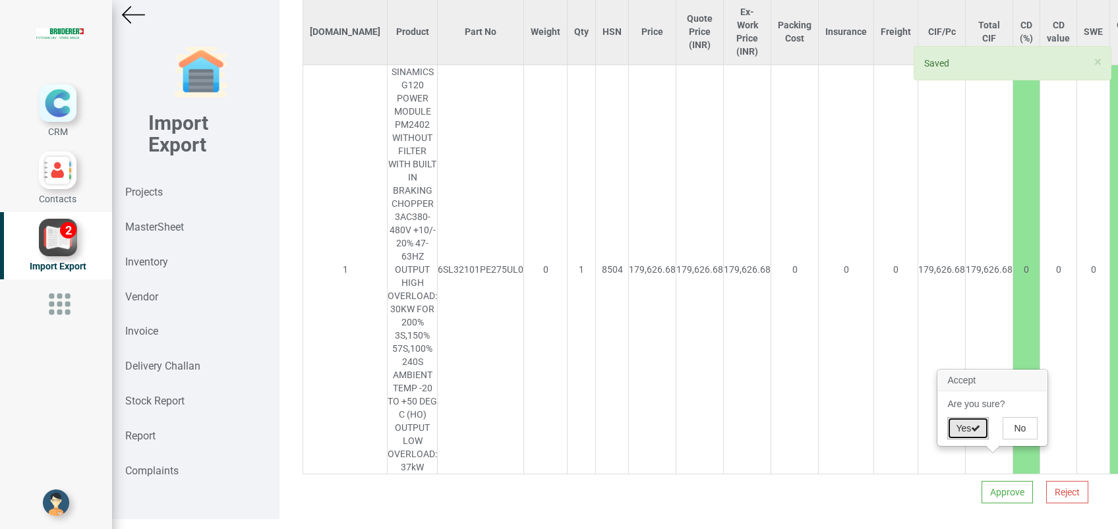
click at [965, 425] on button "Yes" at bounding box center [968, 428] width 42 height 22
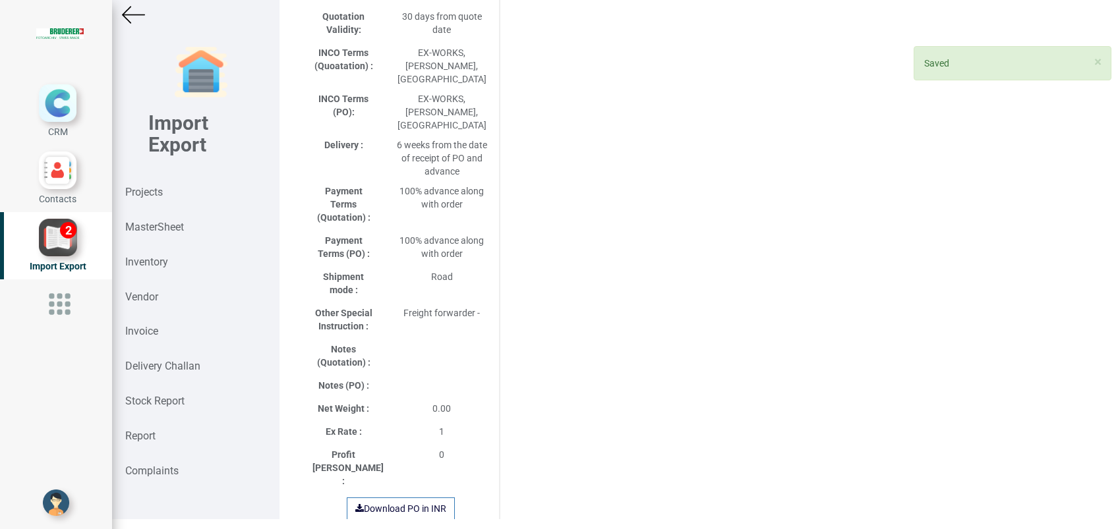
select select "INR"
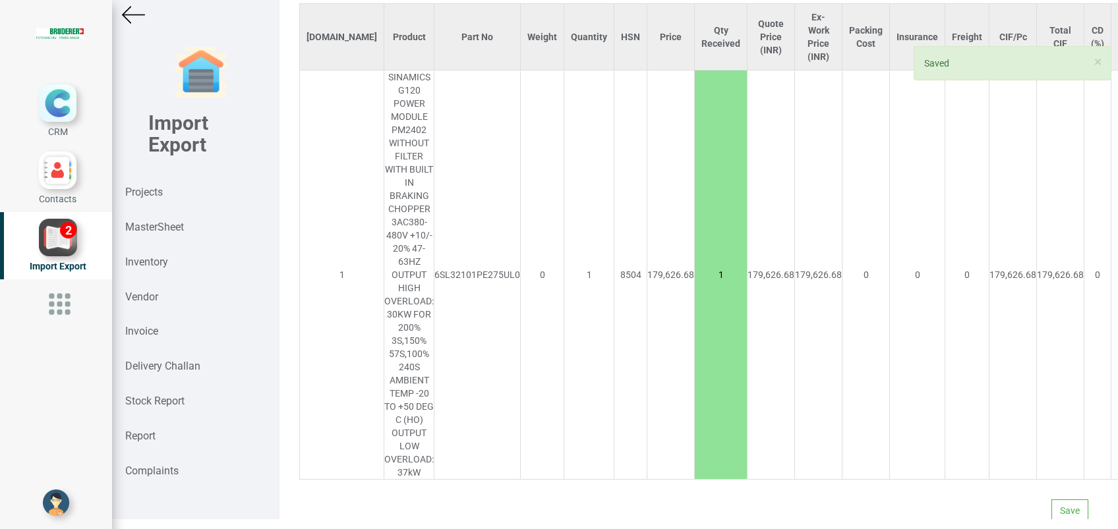
scroll to position [1061, 0]
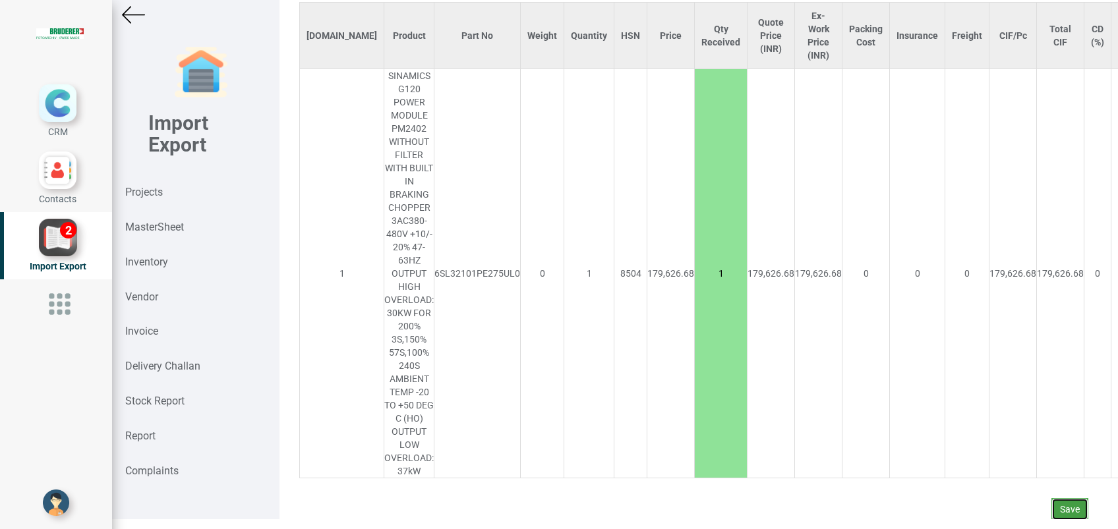
click at [1052, 498] on button "Save" at bounding box center [1070, 509] width 37 height 22
click at [1022, 456] on button "Yes" at bounding box center [1032, 459] width 42 height 22
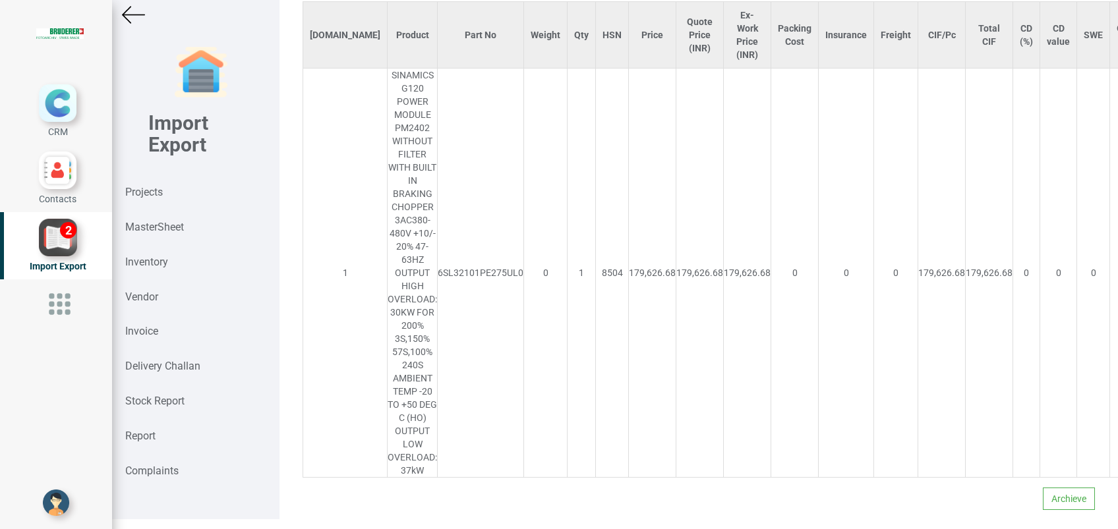
scroll to position [868, 0]
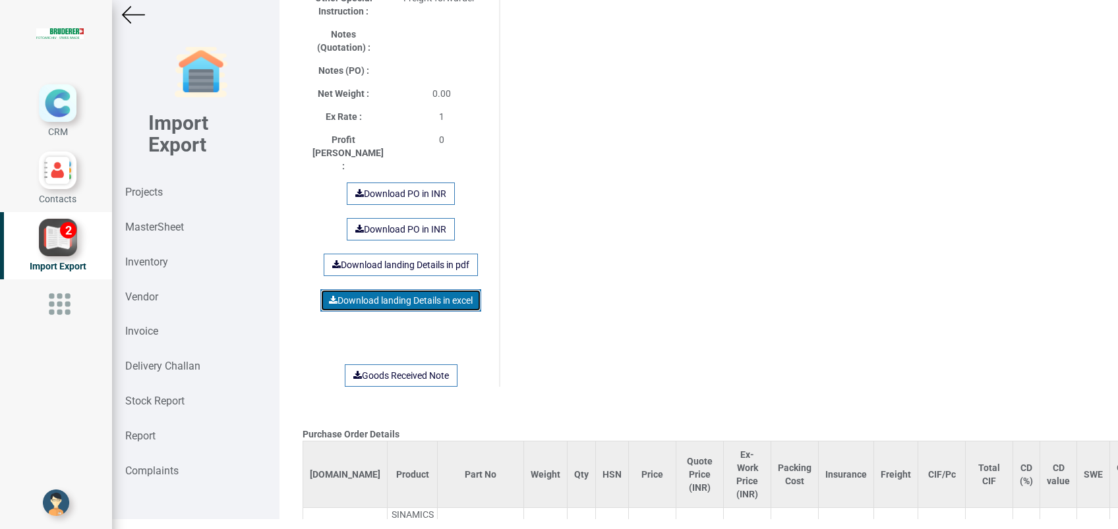
click at [420, 289] on link "Download landing Details in excel" at bounding box center [400, 300] width 161 height 22
click at [638, 301] on div "Purchase Order Details [DOMAIN_NAME] Product Part No Weight Qty HSN Price Quote…" at bounding box center [699, 50] width 812 height 1735
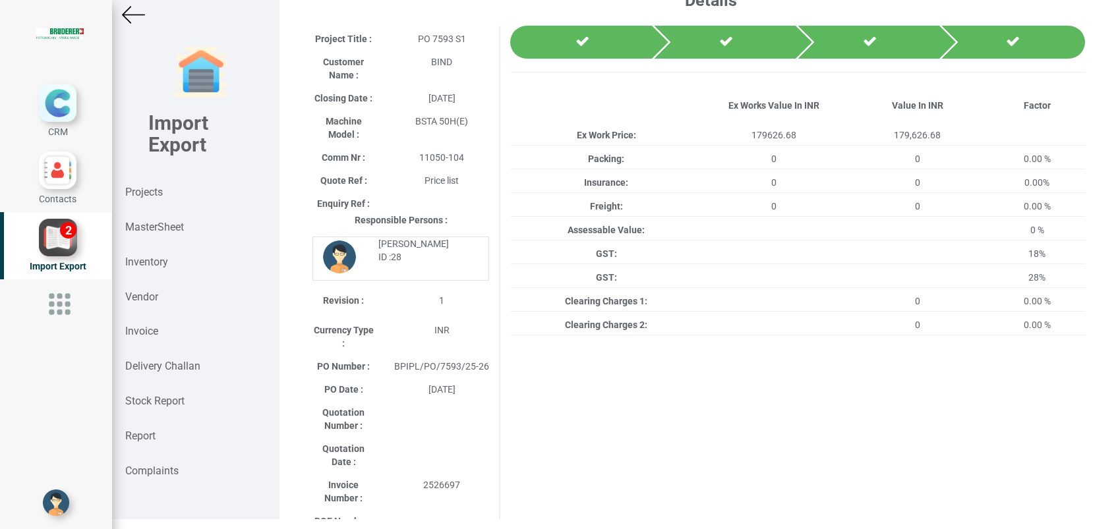
scroll to position [0, 0]
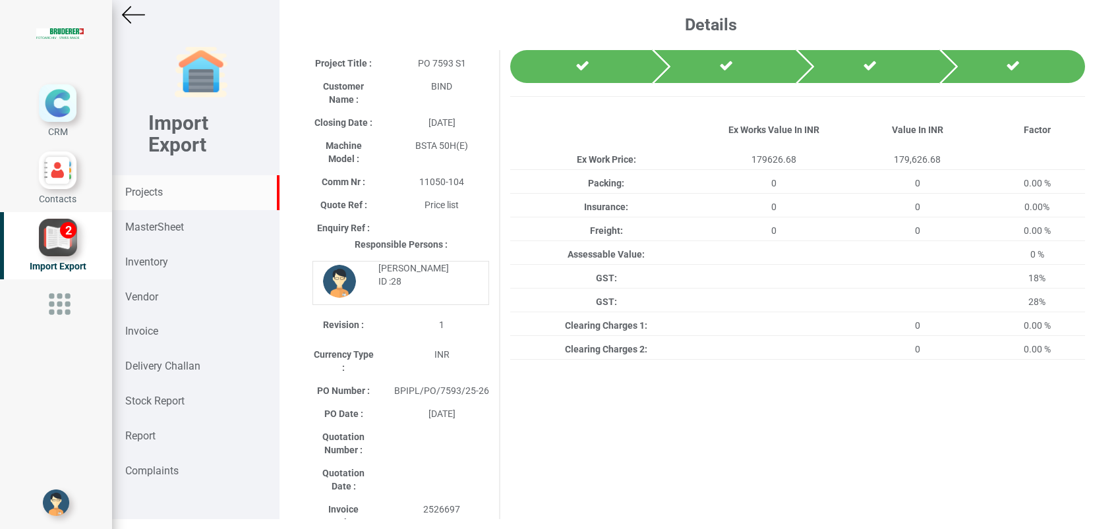
click at [144, 195] on strong "Projects" at bounding box center [144, 192] width 38 height 13
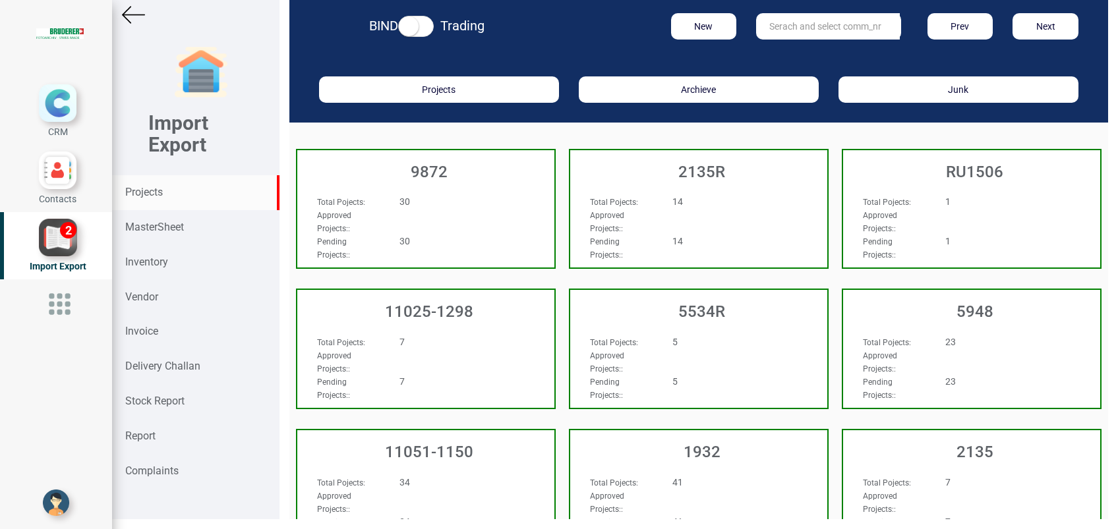
click at [802, 26] on input "text" at bounding box center [828, 26] width 144 height 26
type input "9927"
click at [796, 53] on link "9927" at bounding box center [809, 53] width 104 height 17
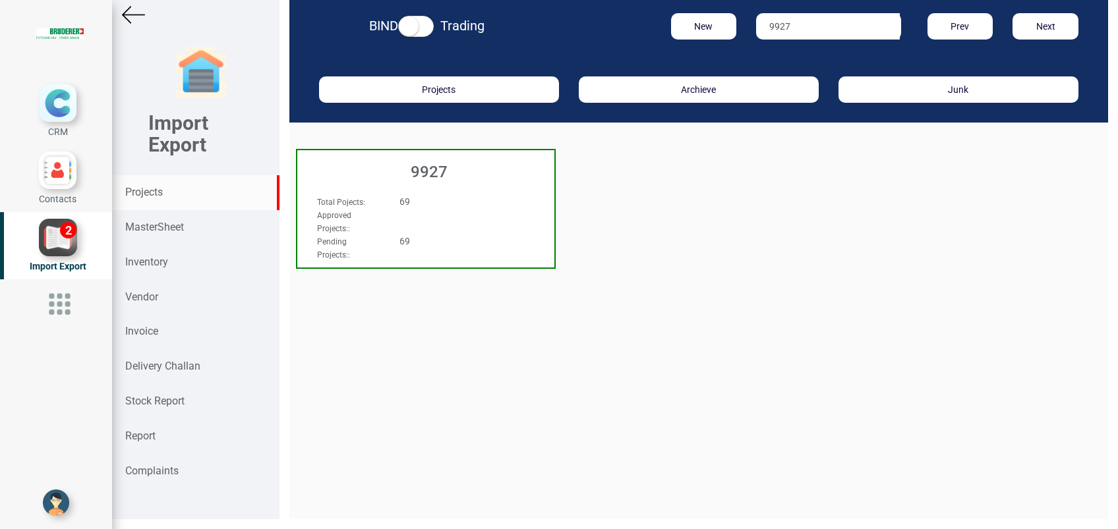
click at [448, 177] on h3 "9927" at bounding box center [429, 171] width 251 height 17
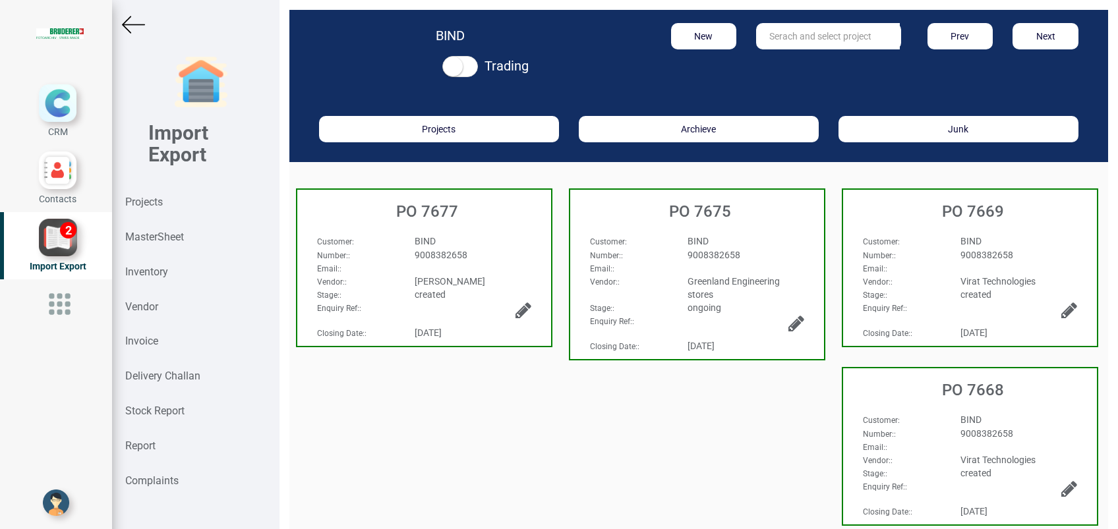
click at [806, 31] on input "text" at bounding box center [828, 36] width 144 height 26
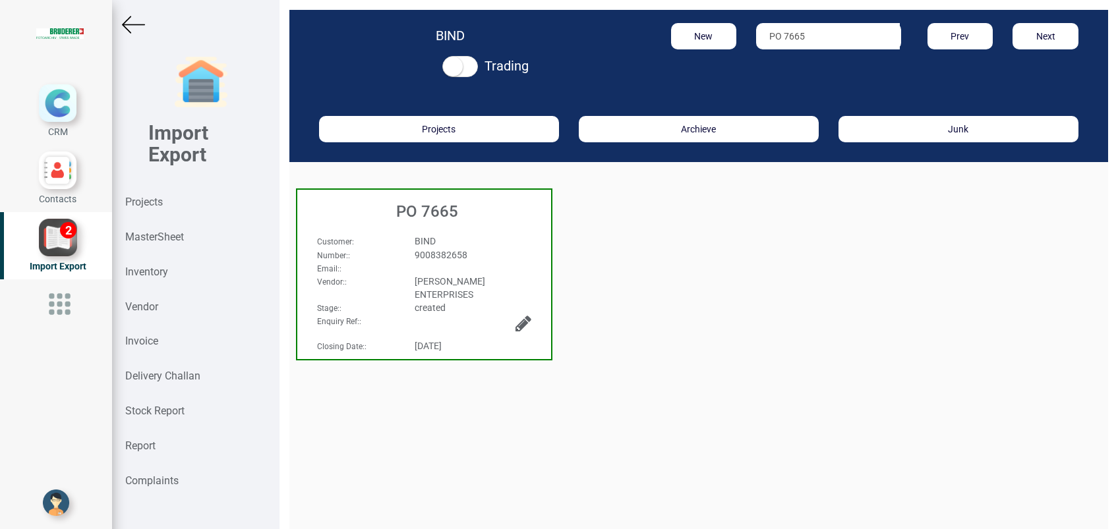
type input "PO 7665"
click at [438, 241] on div "BIND" at bounding box center [473, 241] width 136 height 13
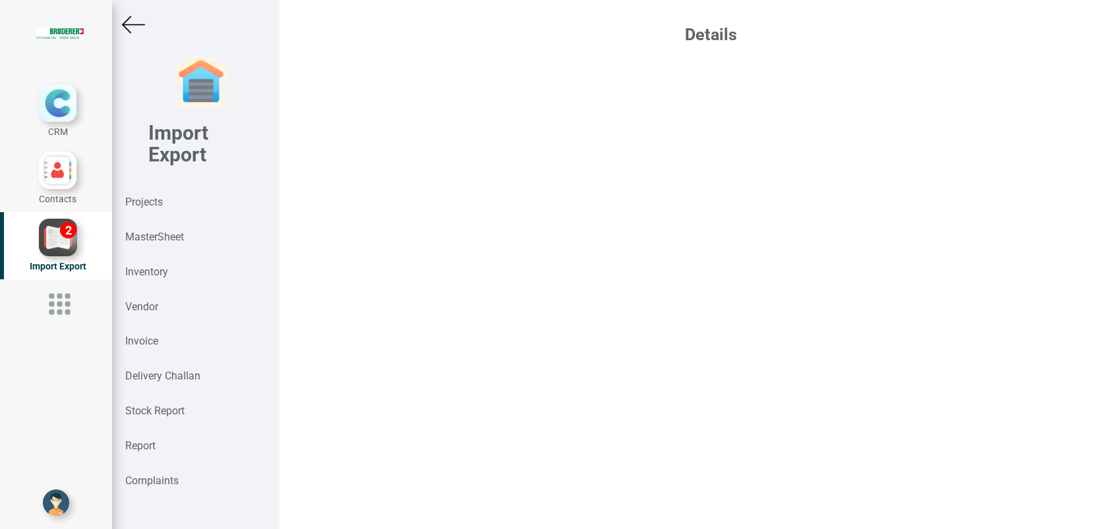
select select "INR"
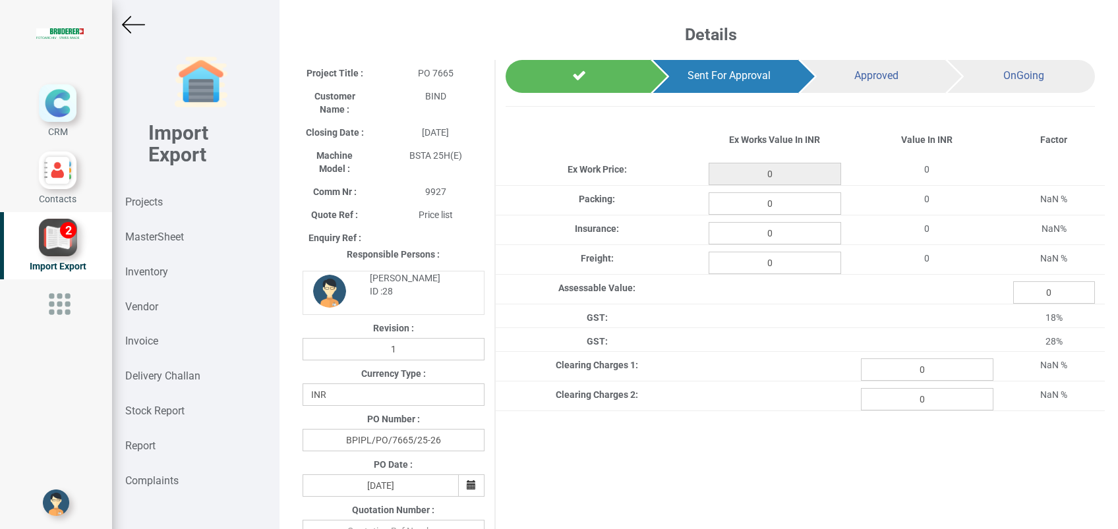
type input "24916.5"
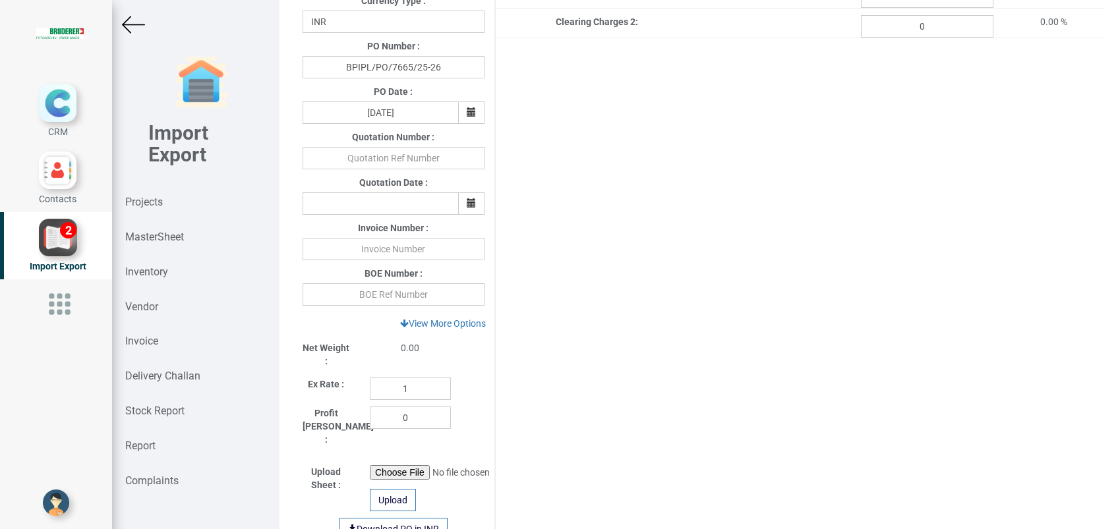
scroll to position [351, 0]
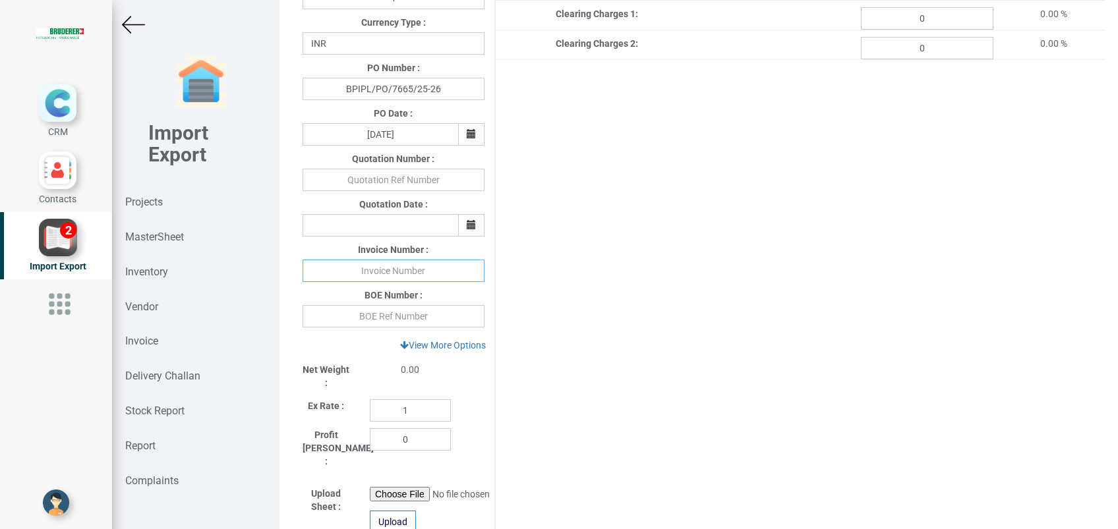
click at [388, 270] on input "text" at bounding box center [394, 271] width 182 height 22
type input "[PHONE_NUMBER][DATE]"
click at [651, 339] on div "Project Title : PO 7665 Customer Name : BIND Closing Date : [DATE] Machine Mode…" at bounding box center [699, 202] width 812 height 987
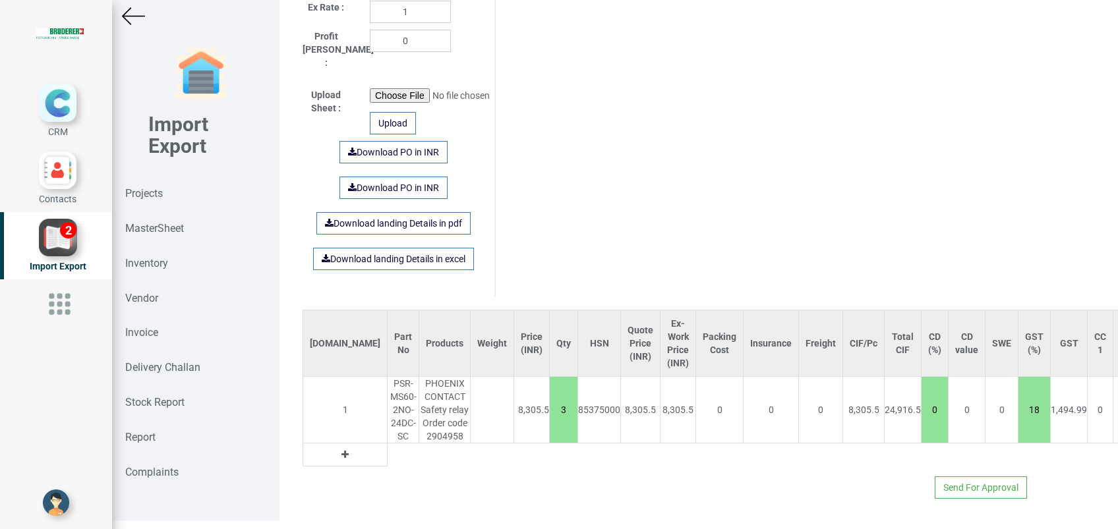
scroll to position [10, 0]
click at [962, 475] on button "Send For Approval" at bounding box center [981, 486] width 92 height 22
click at [942, 438] on button "Yes" at bounding box center [944, 436] width 42 height 22
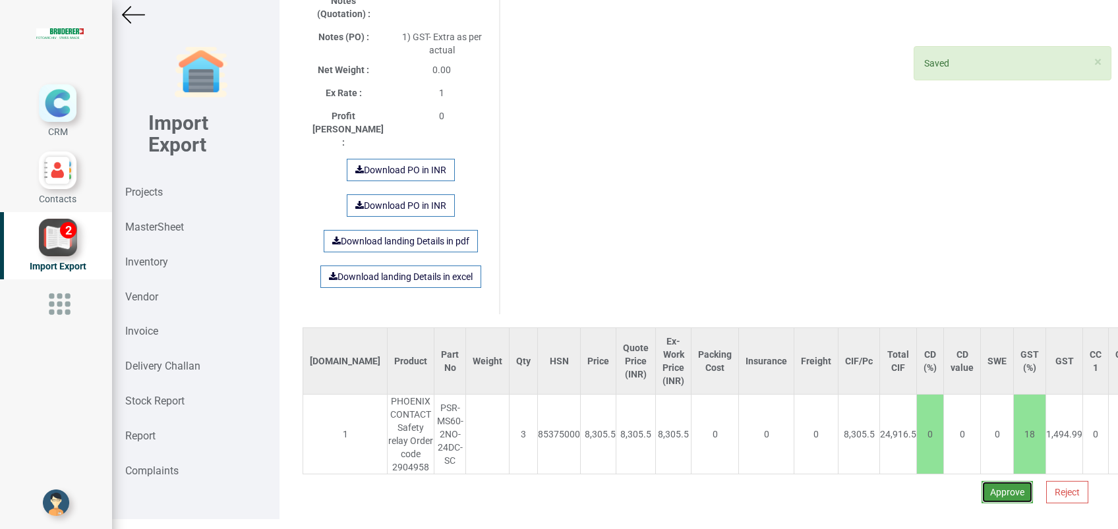
click at [982, 481] on button "Approve" at bounding box center [1007, 492] width 51 height 22
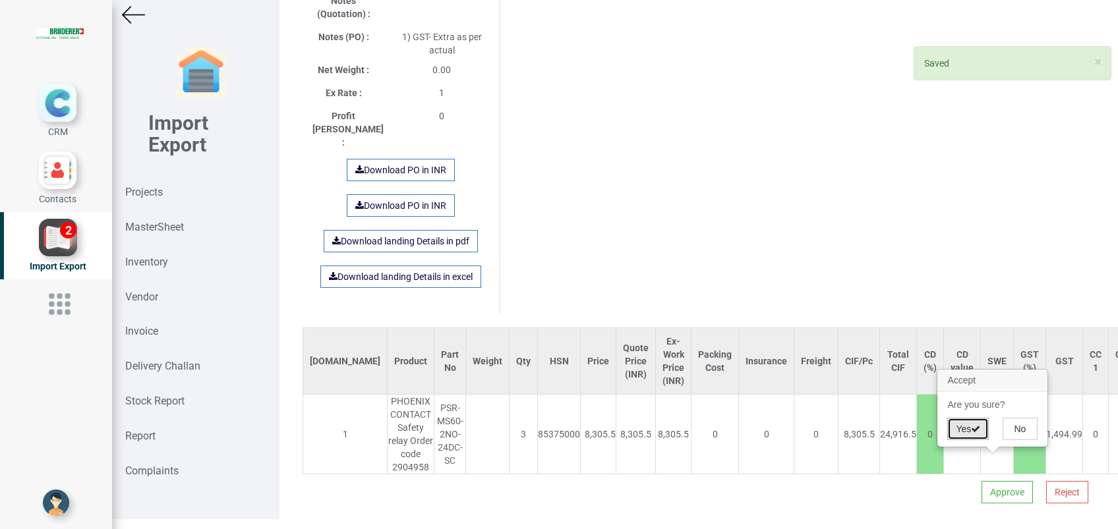
click at [959, 418] on button "Yes" at bounding box center [968, 429] width 42 height 22
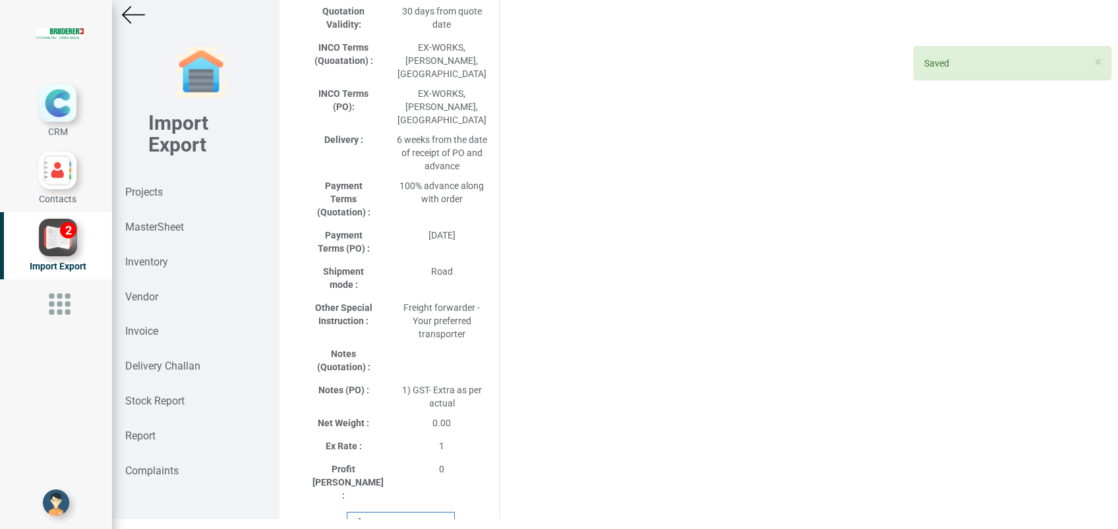
select select "INR"
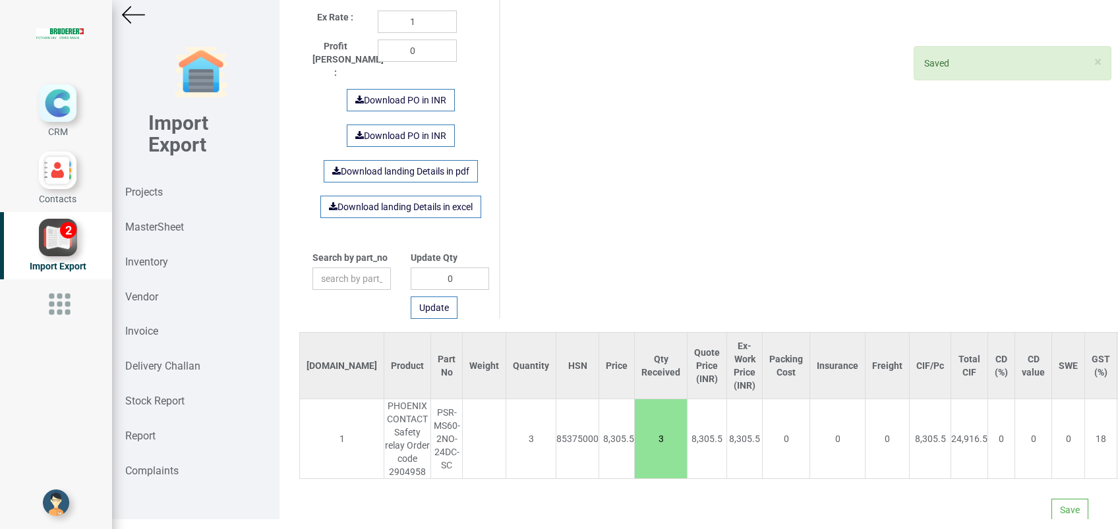
scroll to position [731, 0]
click at [1052, 498] on button "Save" at bounding box center [1070, 509] width 37 height 22
click at [1025, 454] on button "Yes" at bounding box center [1032, 459] width 42 height 22
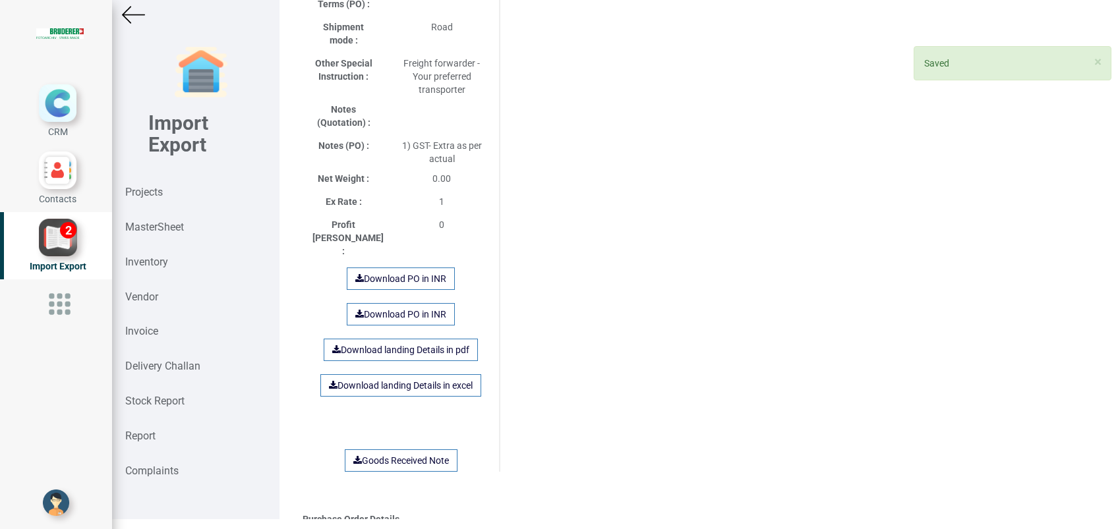
scroll to position [997, 0]
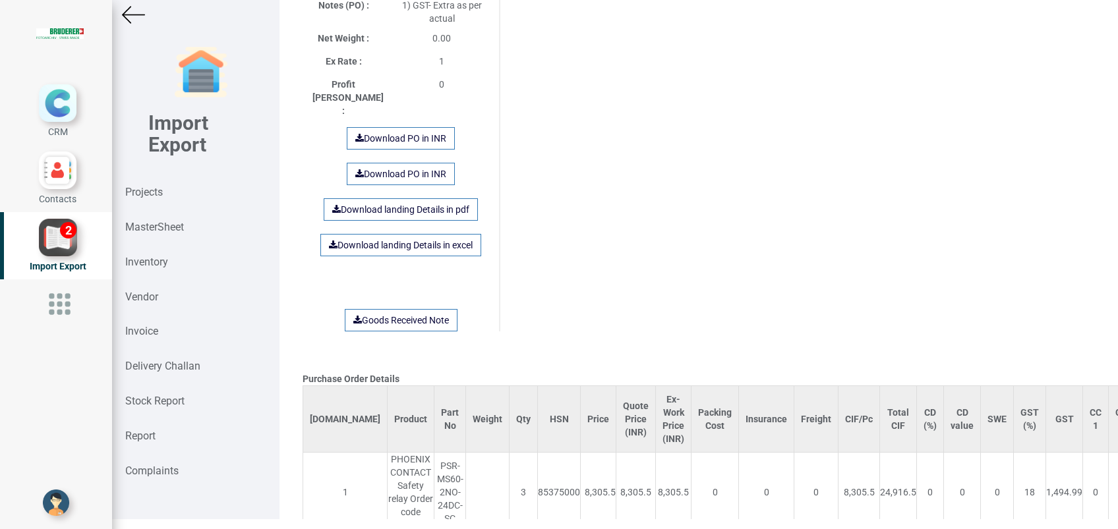
scroll to position [997, 0]
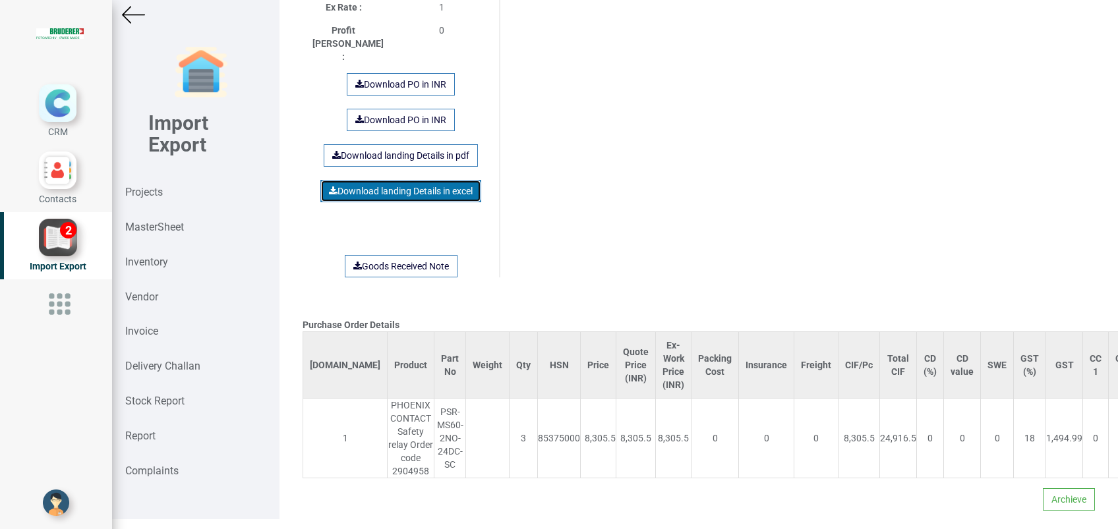
click at [416, 180] on link "Download landing Details in excel" at bounding box center [400, 191] width 161 height 22
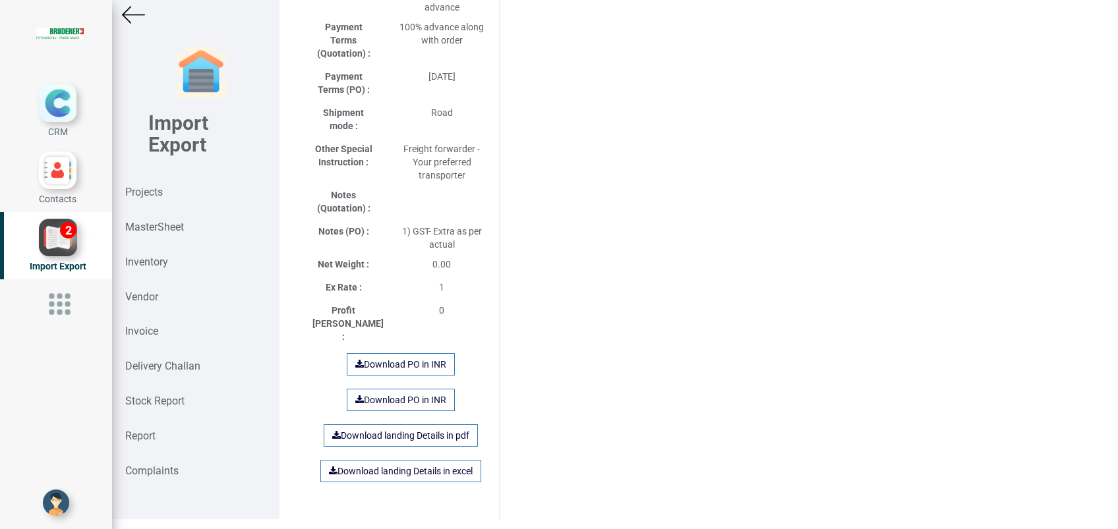
scroll to position [558, 0]
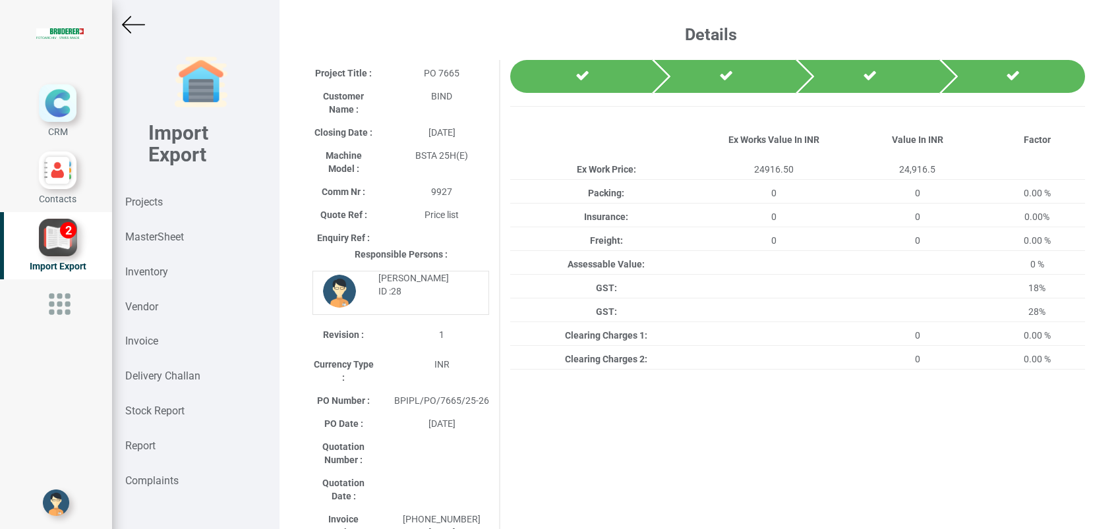
scroll to position [10, 0]
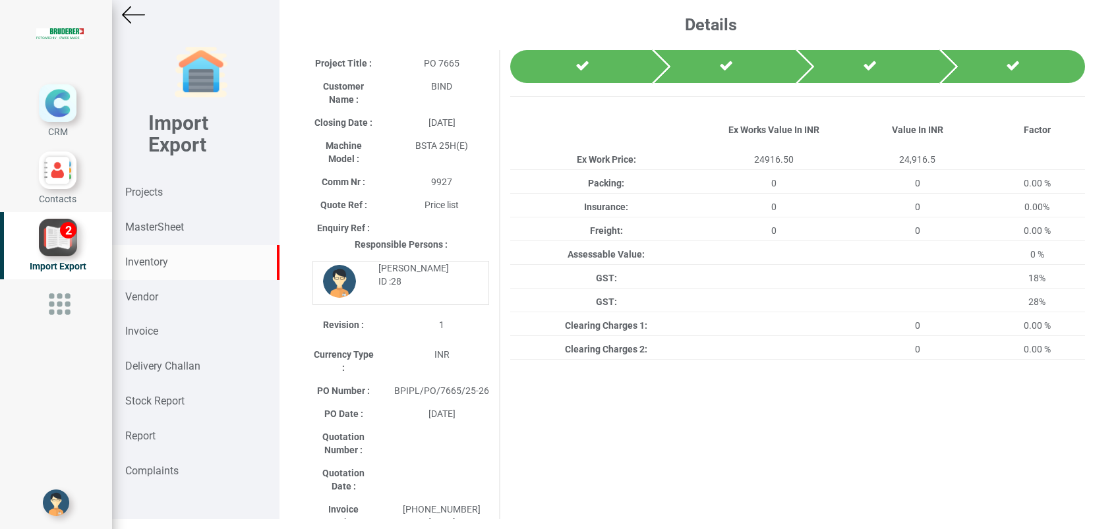
click at [143, 265] on strong "Inventory" at bounding box center [146, 262] width 43 height 13
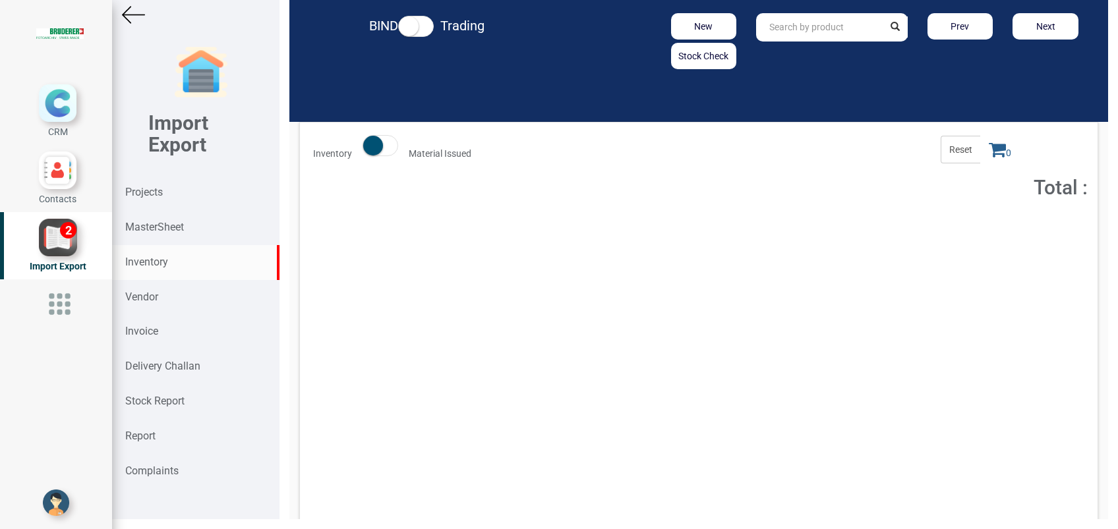
click at [802, 36] on input "text" at bounding box center [819, 27] width 127 height 28
type input "45197.00.0.00"
click at [978, 232] on button "Add to Cart" at bounding box center [987, 231] width 57 height 19
click at [989, 154] on icon at bounding box center [997, 149] width 17 height 18
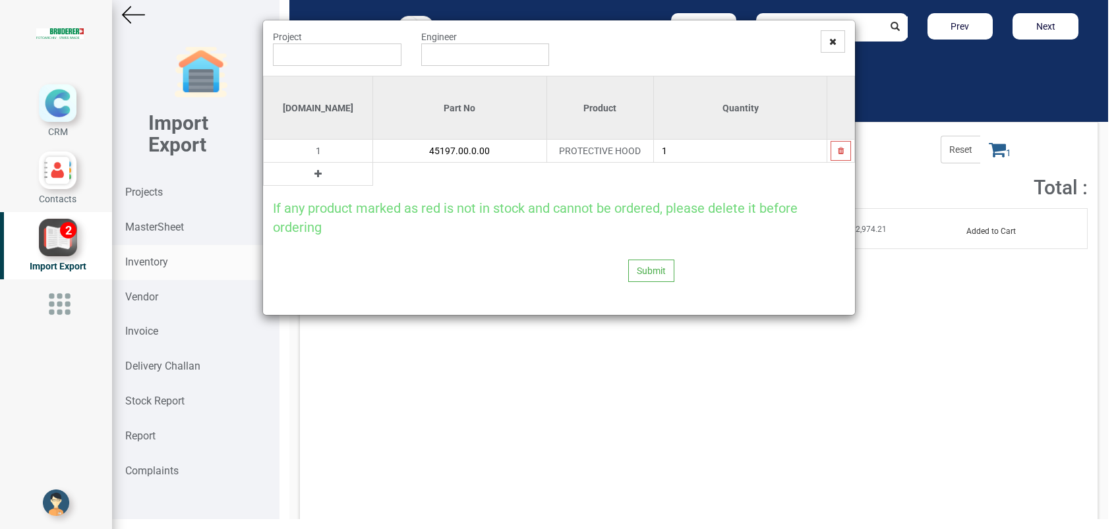
click at [314, 174] on icon at bounding box center [317, 173] width 7 height 9
click at [374, 179] on input "text" at bounding box center [459, 174] width 173 height 22
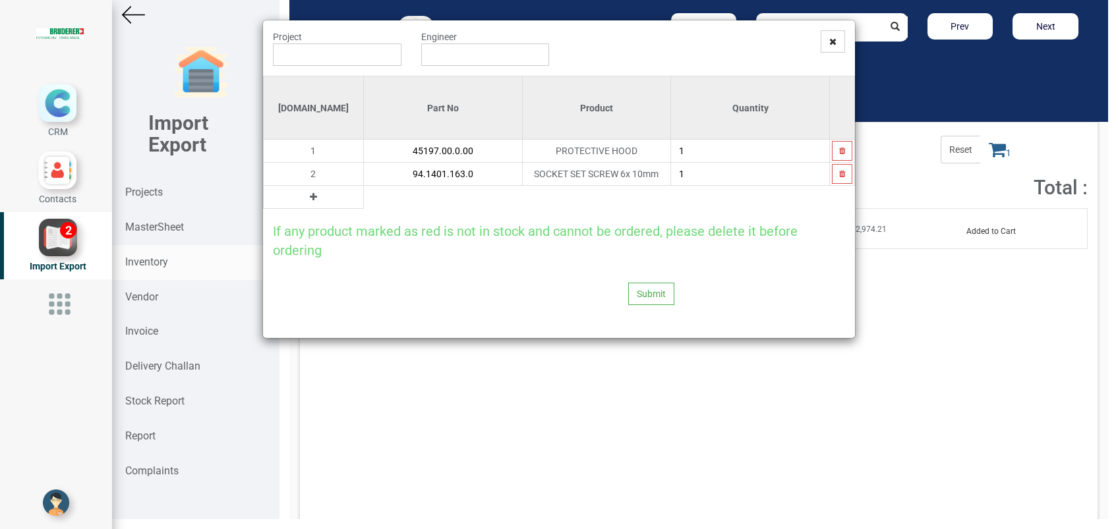
type input "94.1401.163.0"
click at [310, 198] on icon at bounding box center [313, 197] width 7 height 9
click at [364, 198] on input "text" at bounding box center [443, 197] width 158 height 22
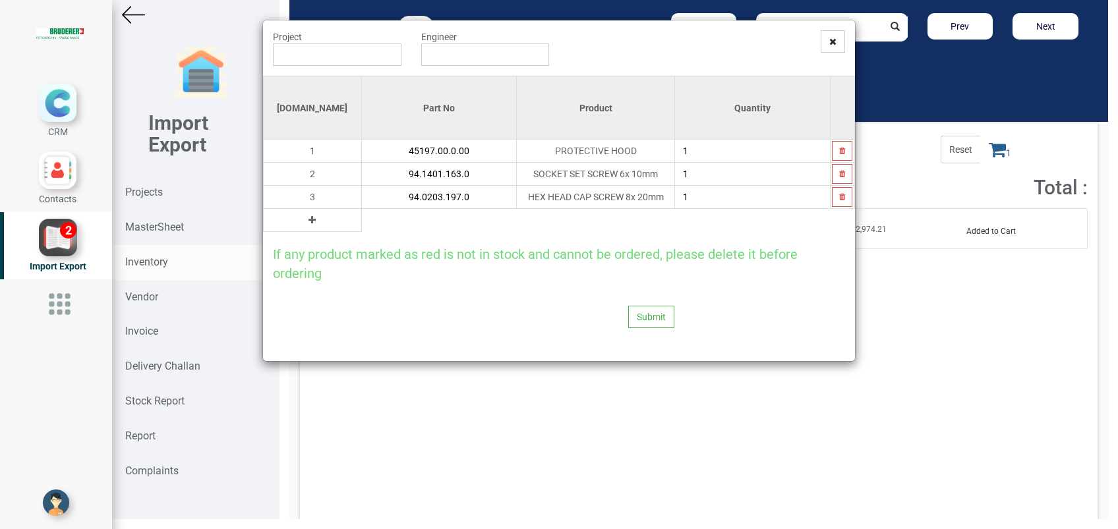
type input "94.0203.197.0"
type input "2"
click at [309, 220] on icon at bounding box center [312, 220] width 7 height 9
click at [362, 222] on input "text" at bounding box center [439, 220] width 155 height 22
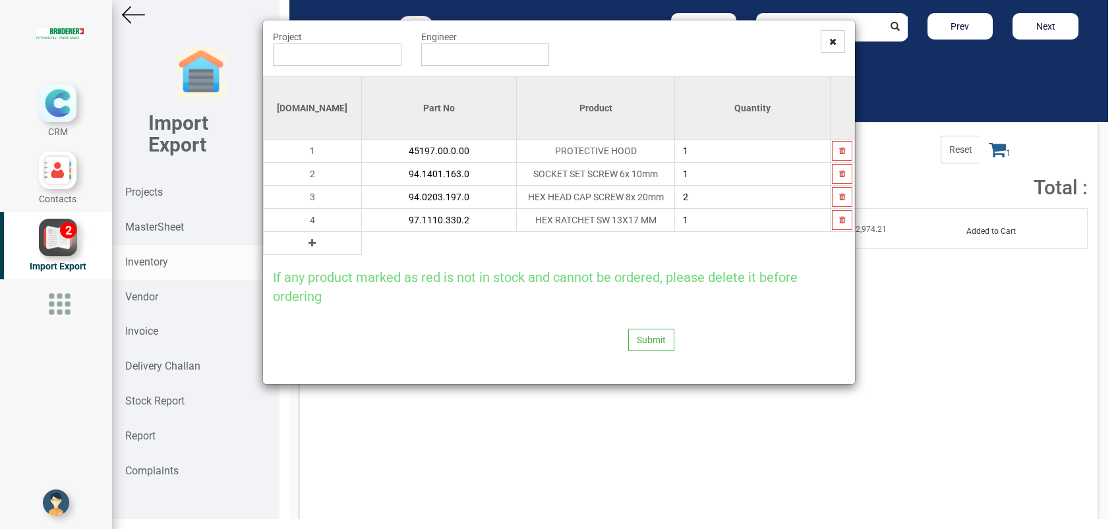
type input "97.1110.330.2"
click at [305, 243] on button at bounding box center [312, 243] width 15 height 15
click at [362, 247] on input "text" at bounding box center [439, 243] width 155 height 22
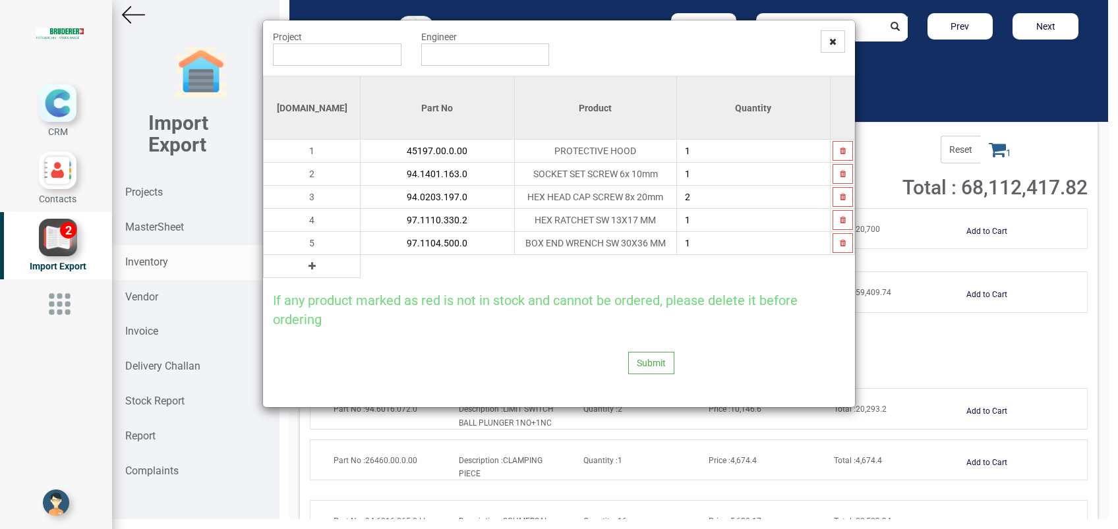
type input "97.1104.500.0"
click at [309, 267] on icon at bounding box center [312, 266] width 7 height 9
click at [361, 267] on input "text" at bounding box center [437, 266] width 153 height 22
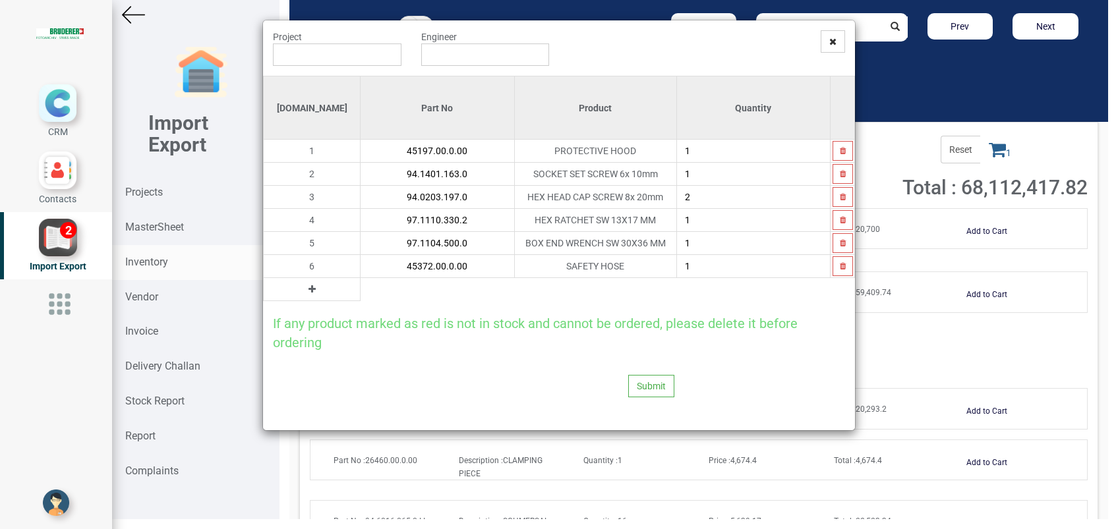
type input "45372.00.0.00"
type input "4"
click at [309, 291] on icon at bounding box center [312, 289] width 7 height 9
click at [370, 287] on input "text" at bounding box center [437, 289] width 153 height 22
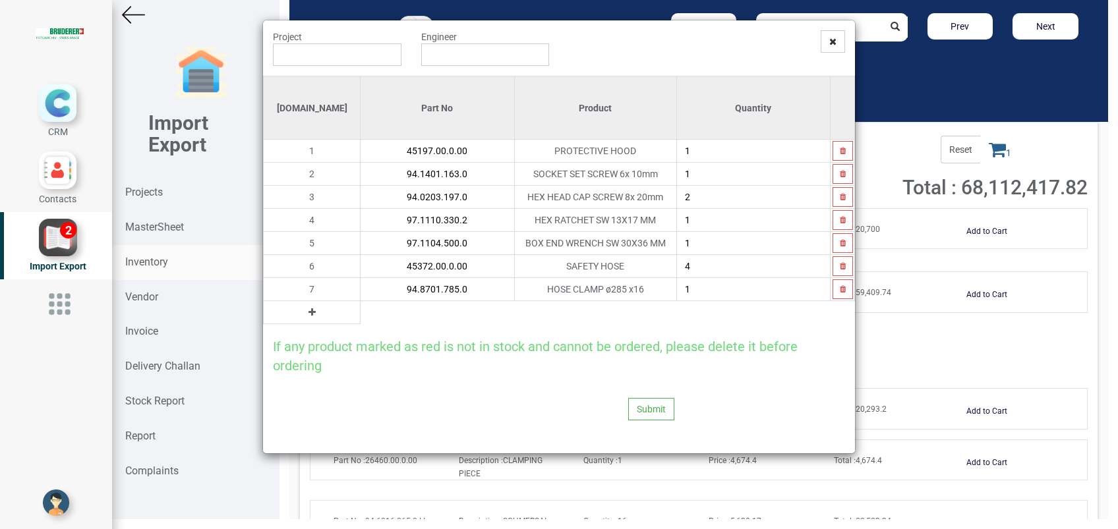
type input "94.8701.785.0"
type input "4"
click at [309, 312] on icon at bounding box center [312, 312] width 7 height 9
click at [361, 311] on input "text" at bounding box center [437, 312] width 153 height 22
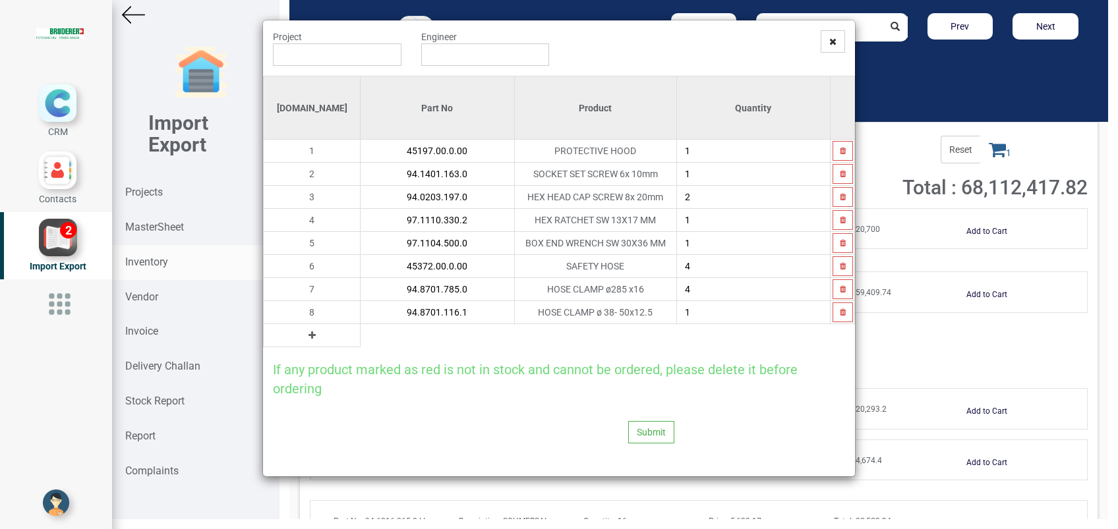
type input "94.8701.116.1"
type input "2"
click at [372, 53] on input "text" at bounding box center [337, 55] width 129 height 22
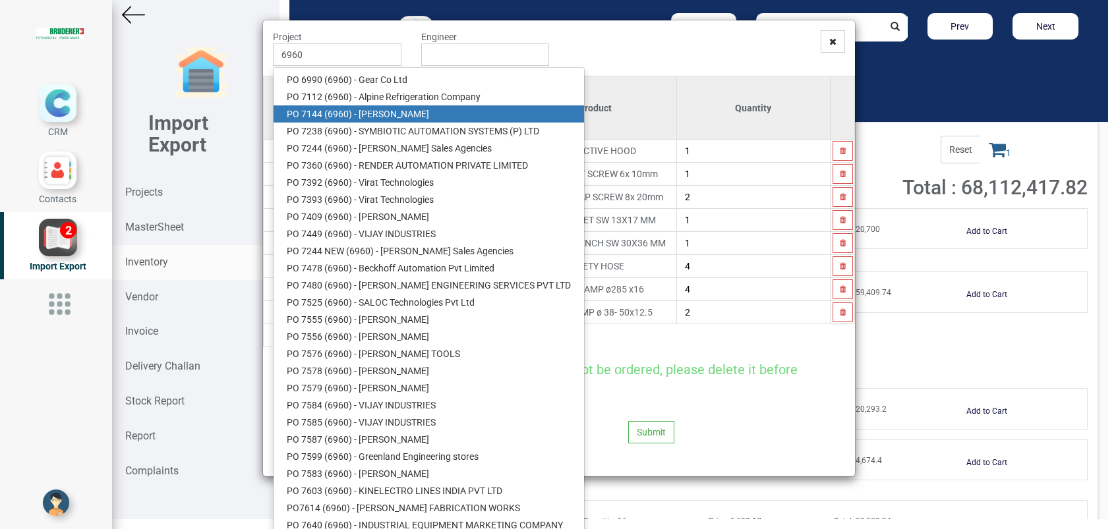
click at [375, 115] on link "PO 7144 ( 6960 ) - BRUDERER AG" at bounding box center [429, 113] width 311 height 17
type input "PO 7144 ( 6960 ) - BRUDERER AG"
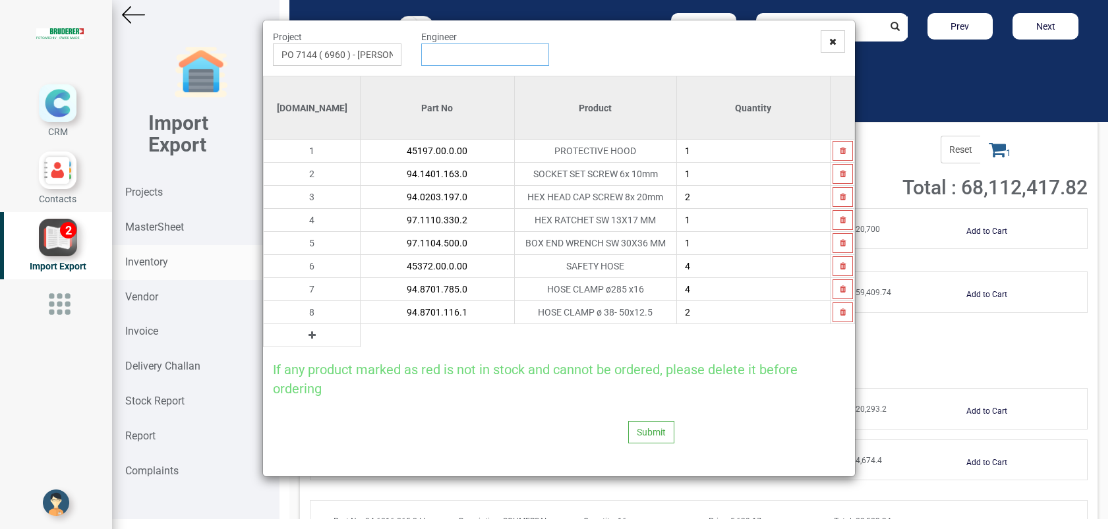
click at [467, 58] on input "text" at bounding box center [485, 55] width 129 height 22
type input "[PERSON_NAME]"
click at [643, 434] on button "Submit" at bounding box center [651, 432] width 46 height 22
click at [628, 400] on button "Yes" at bounding box center [626, 396] width 42 height 22
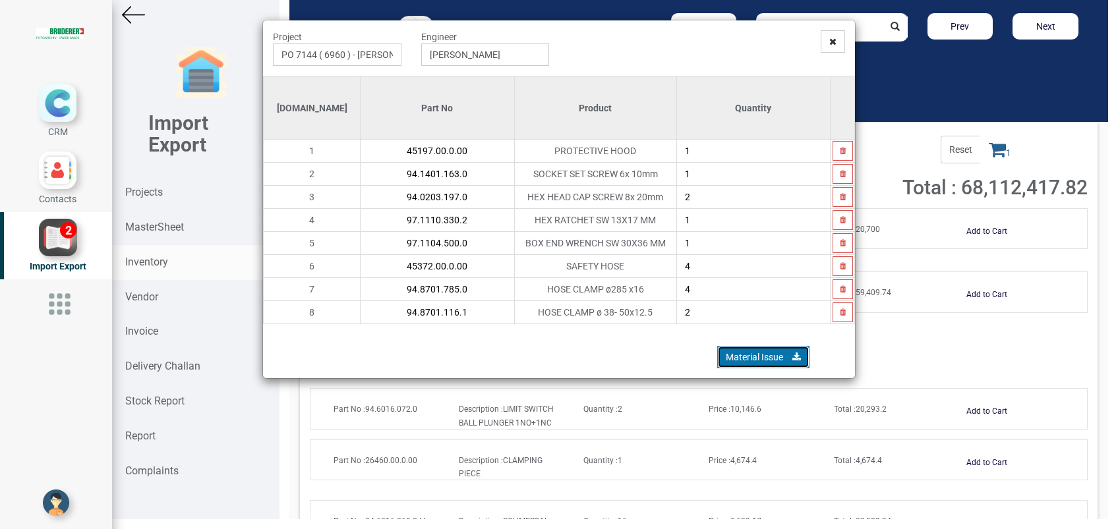
click at [731, 359] on link "Material Issue" at bounding box center [763, 357] width 92 height 22
click at [839, 46] on span at bounding box center [833, 41] width 24 height 22
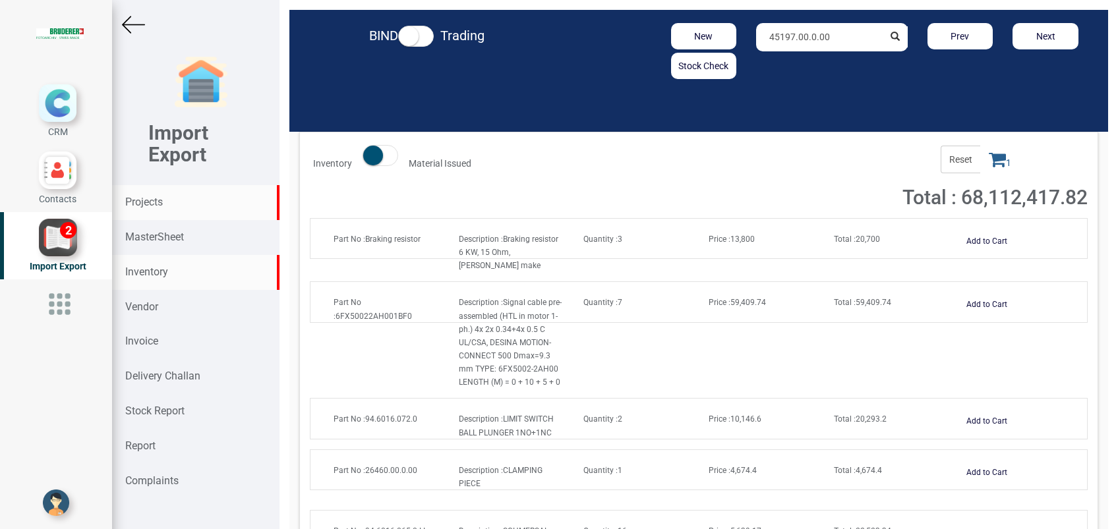
click at [148, 200] on strong "Projects" at bounding box center [144, 202] width 38 height 13
